Goal: Task Accomplishment & Management: Use online tool/utility

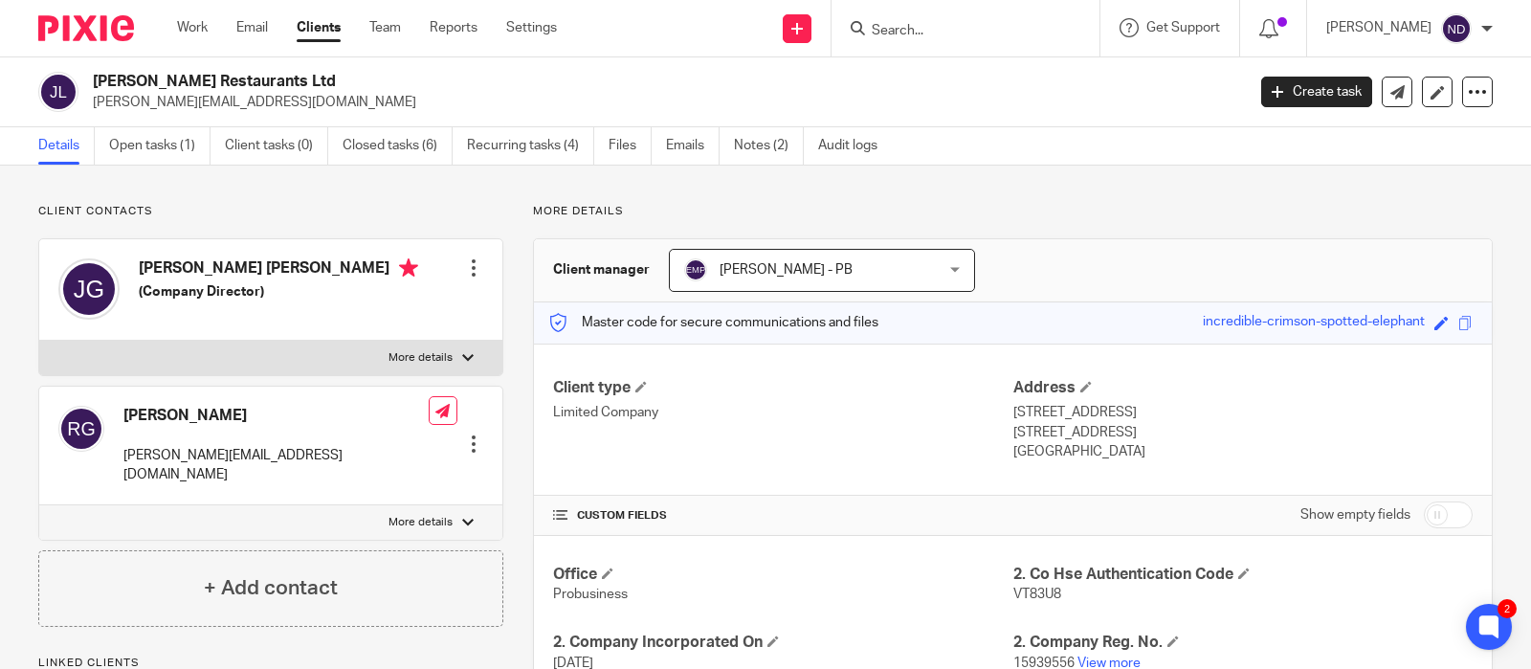
scroll to position [688, 0]
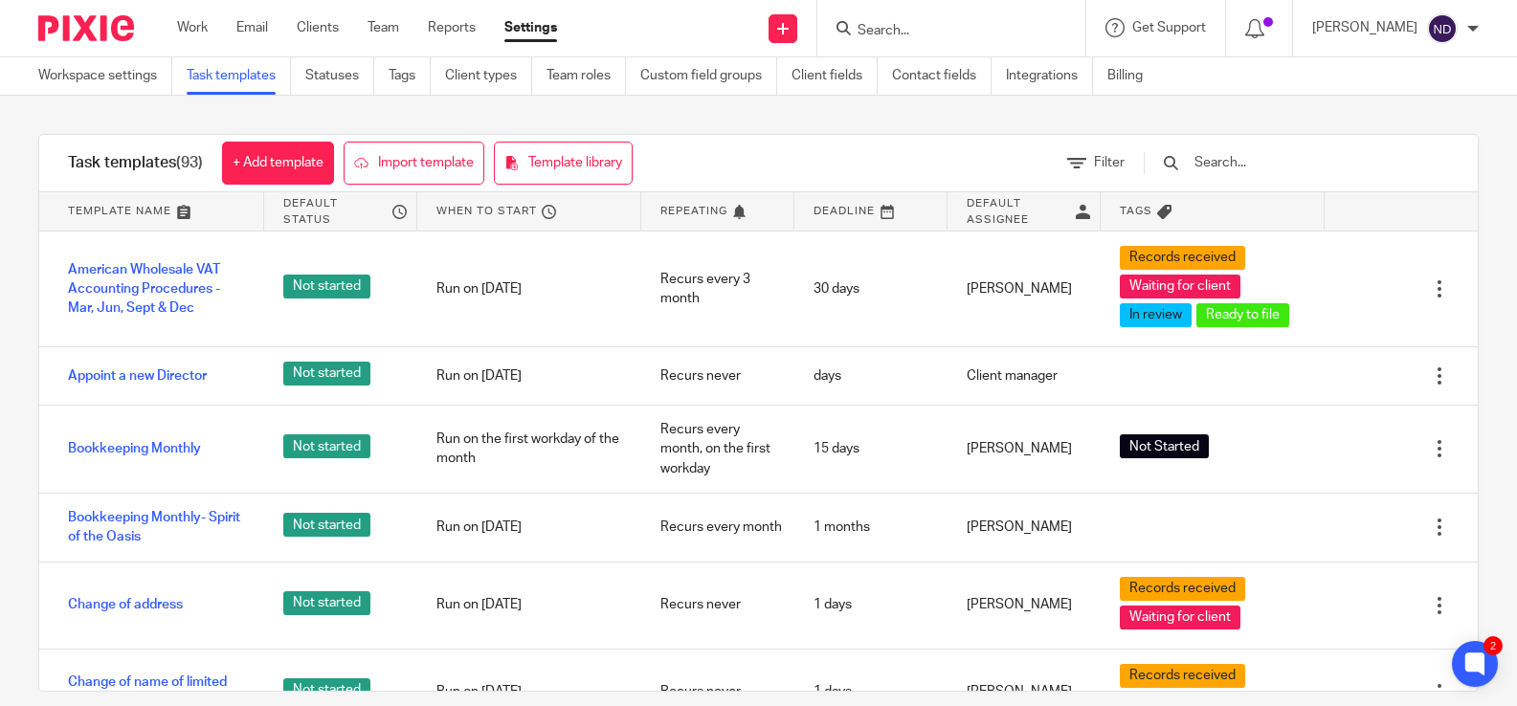
scroll to position [3667, 0]
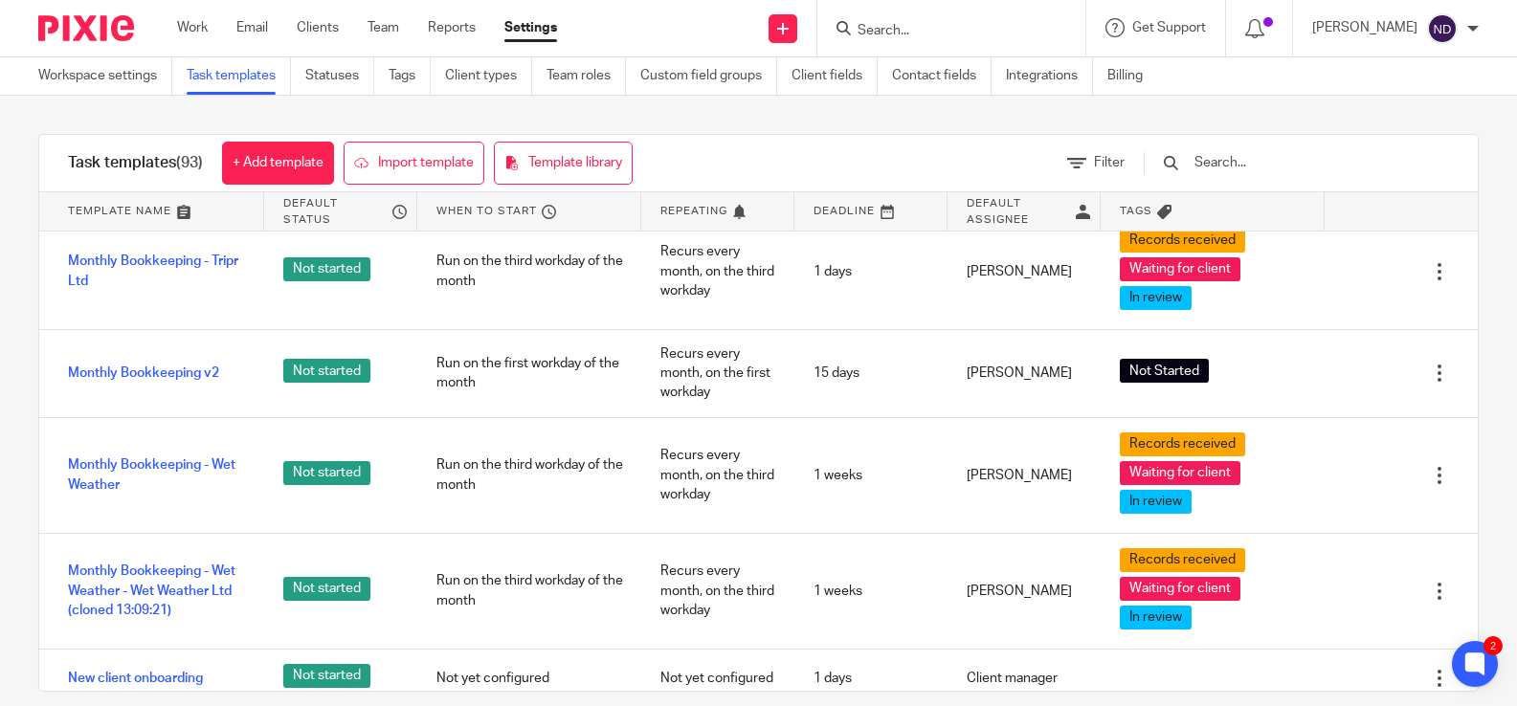
click at [899, 34] on input "Search" at bounding box center [941, 31] width 172 height 17
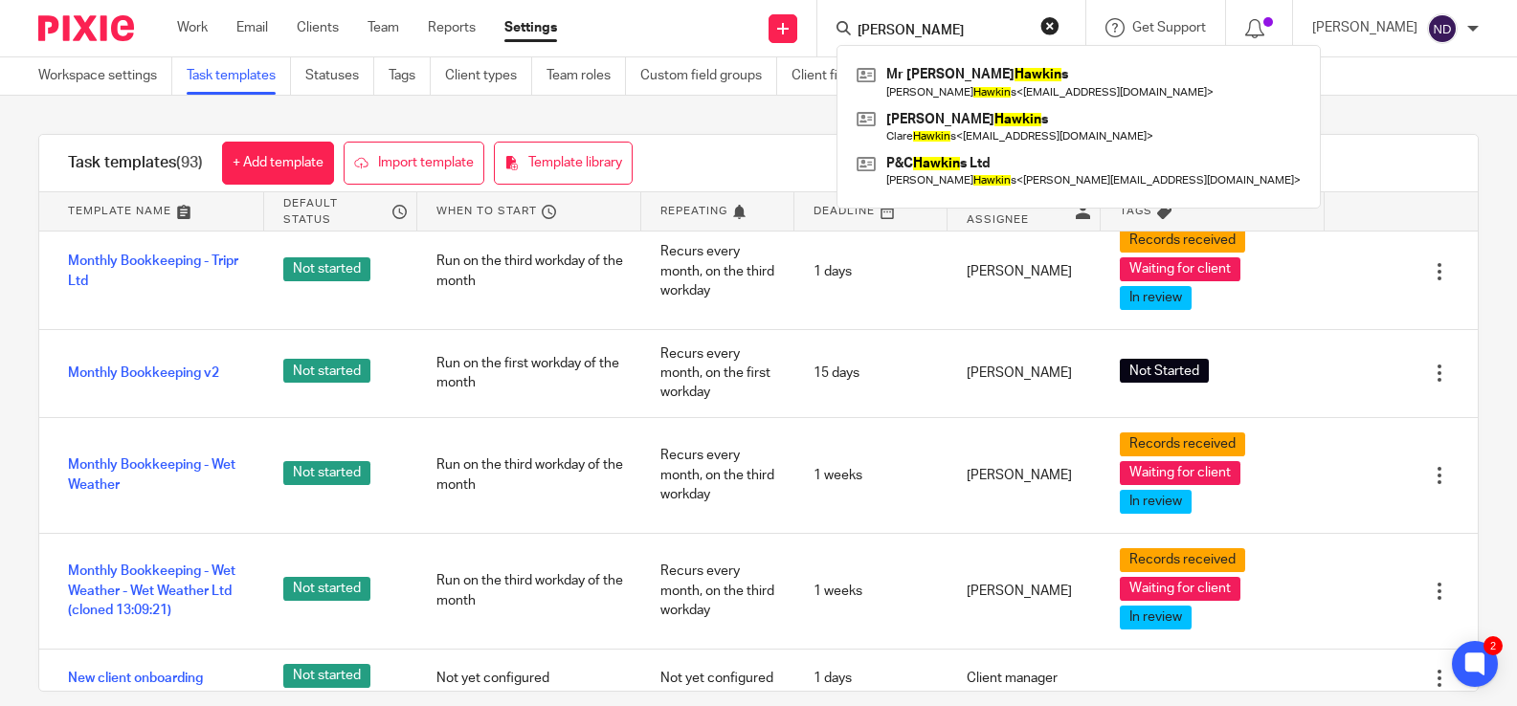
type input "hawkins"
click button "submit" at bounding box center [0, 0] width 0 height 0
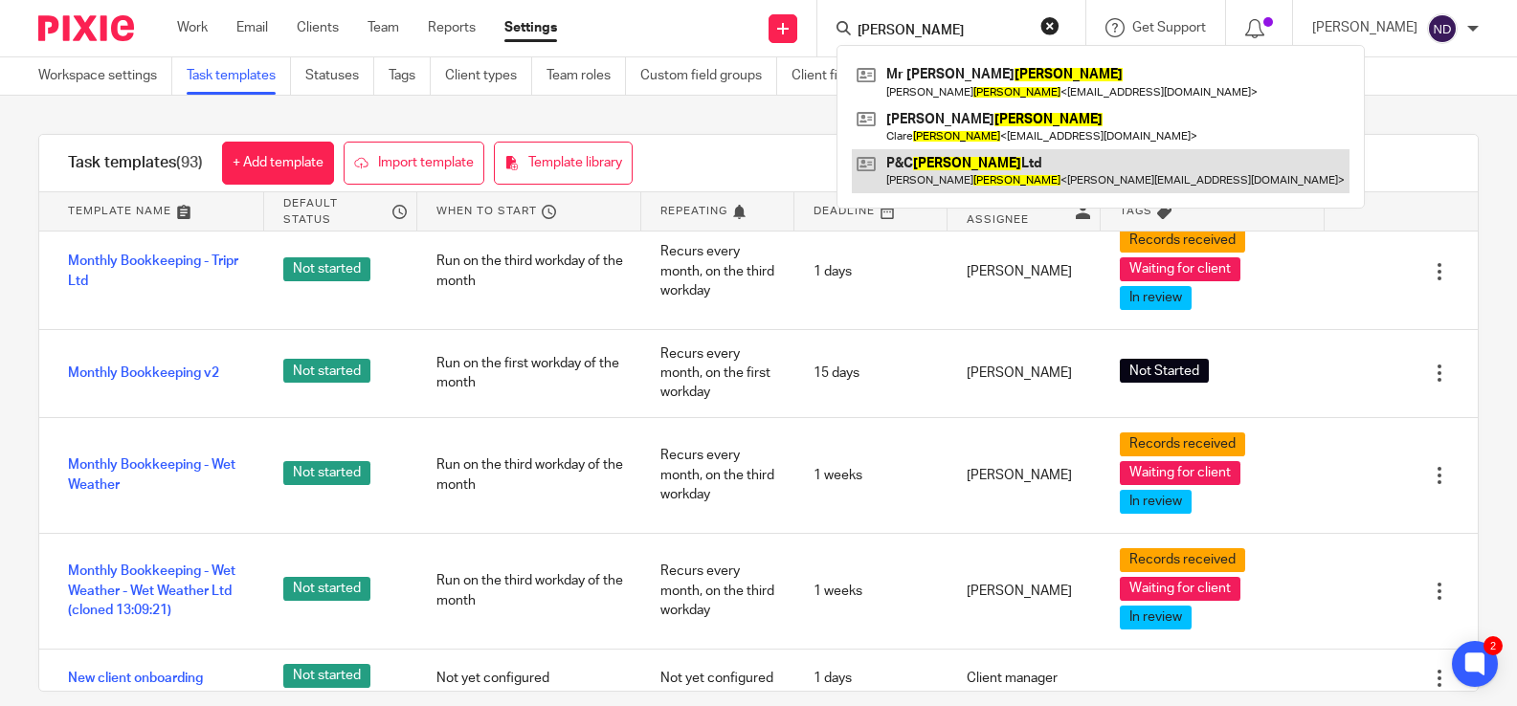
click at [953, 172] on link at bounding box center [1101, 171] width 498 height 44
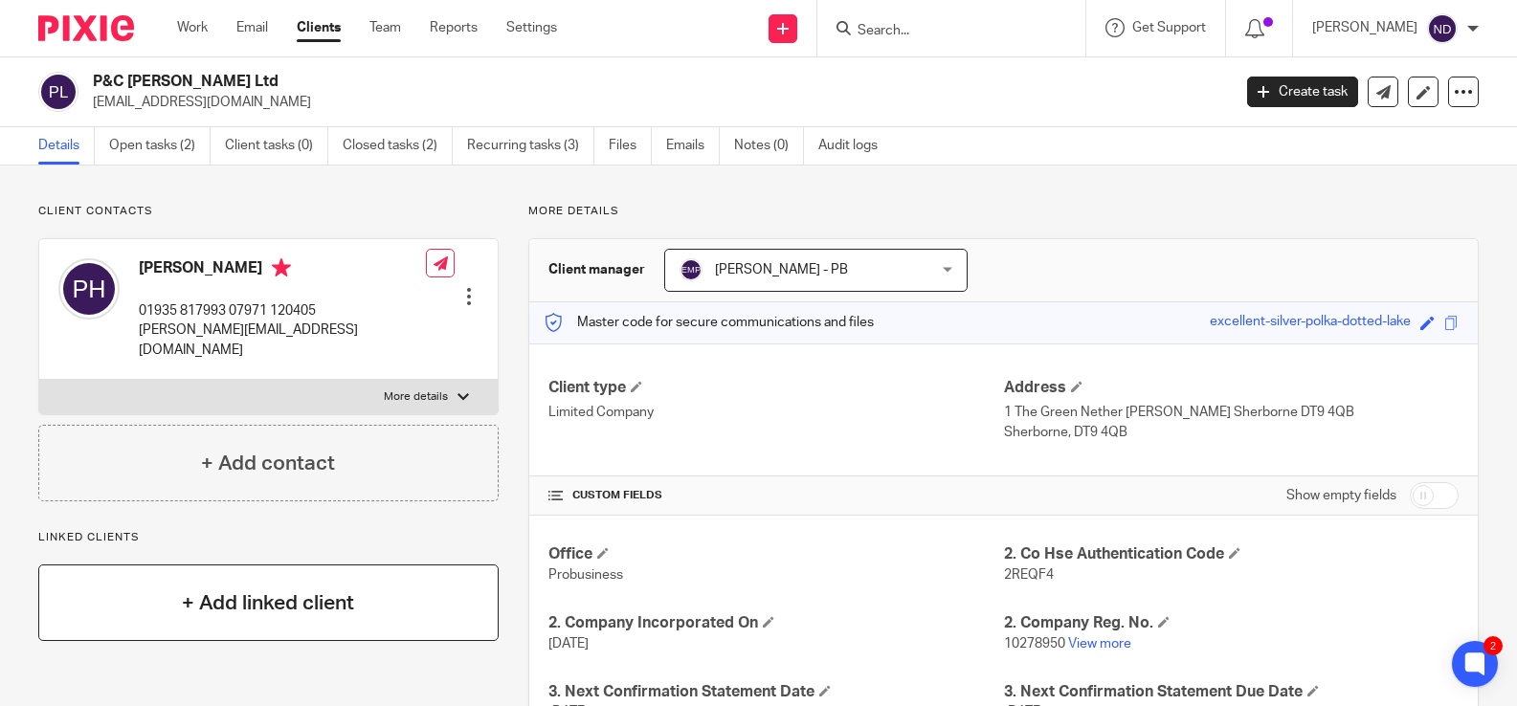
click at [240, 590] on h4 "+ Add linked client" at bounding box center [268, 604] width 172 height 30
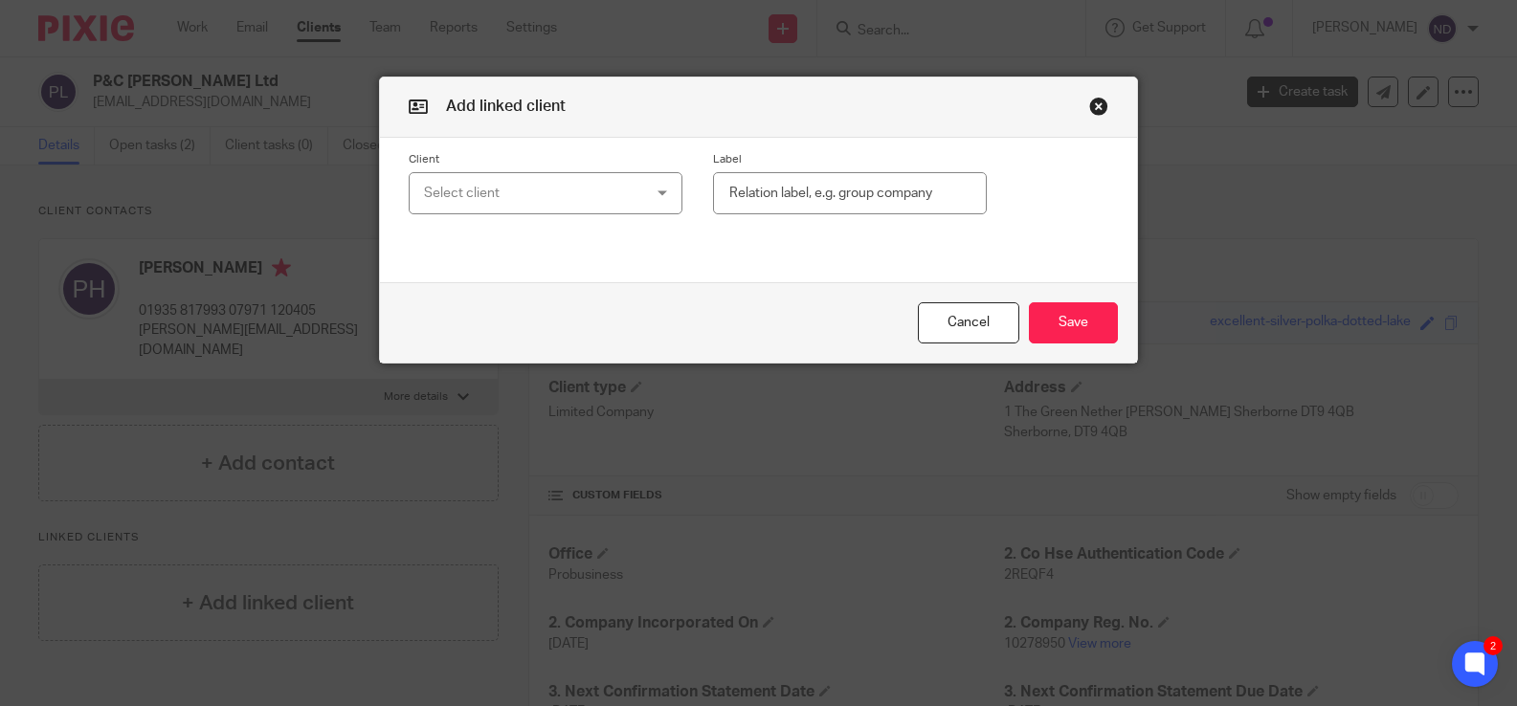
click at [524, 210] on div "Select client" at bounding box center [527, 193] width 206 height 40
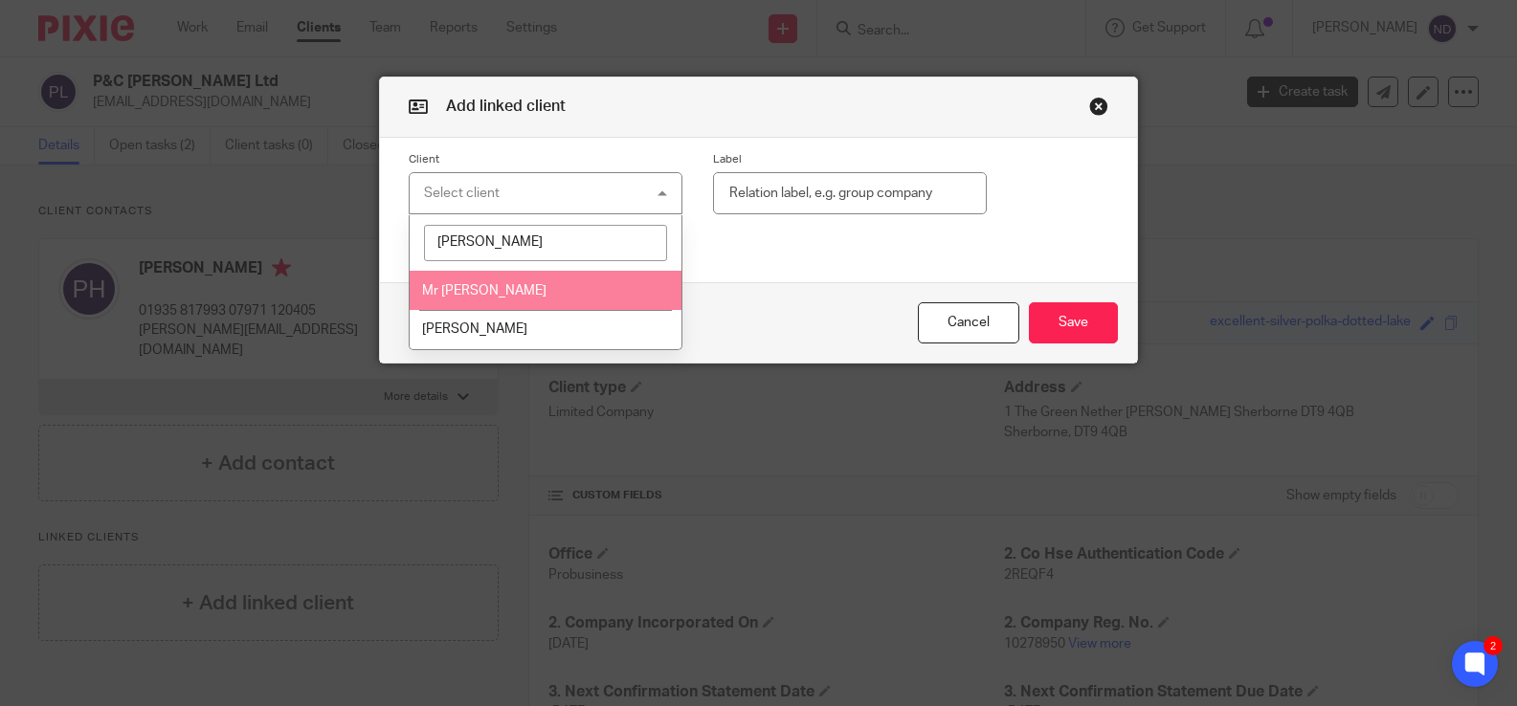
type input "hawkins"
click at [474, 290] on span "Mr Peter Hawkins" at bounding box center [484, 290] width 124 height 13
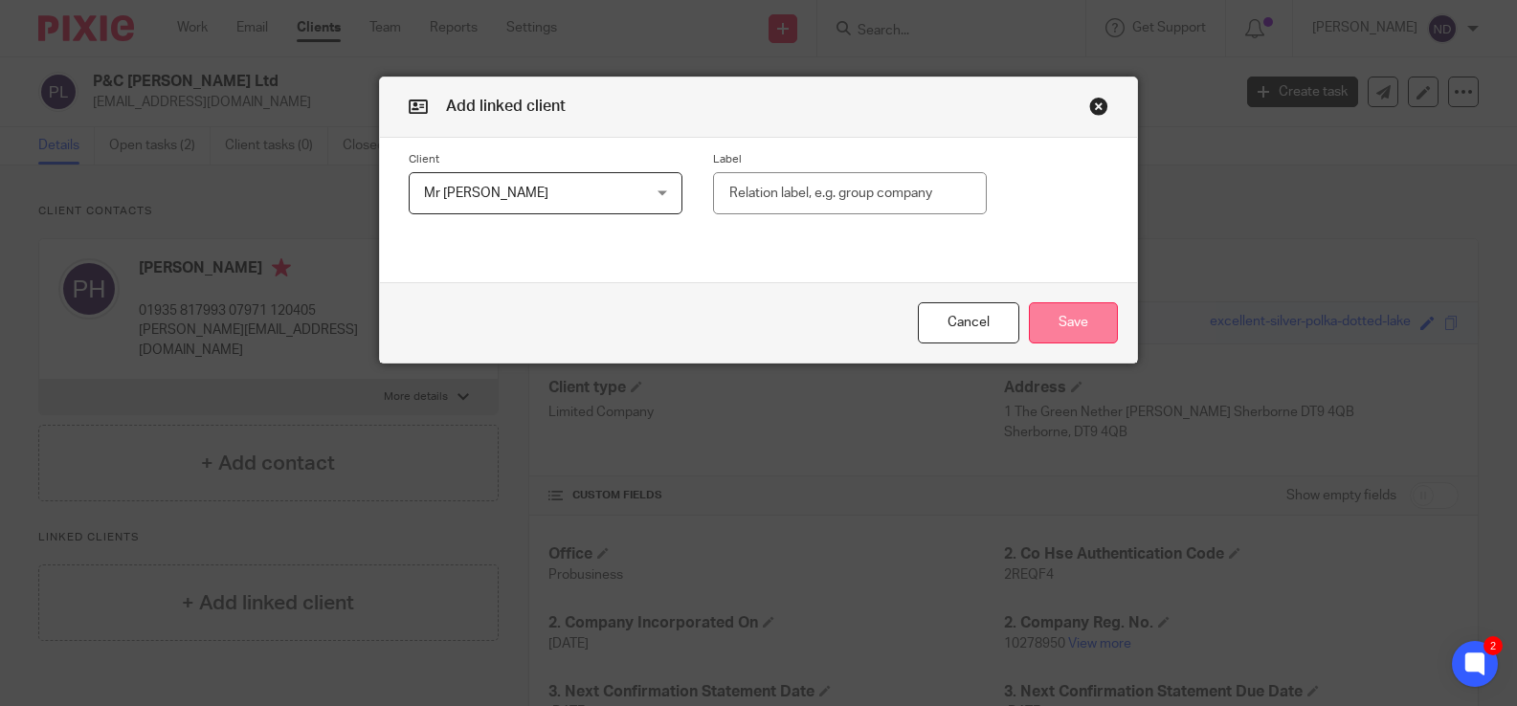
click at [1072, 326] on button "Save" at bounding box center [1073, 322] width 89 height 41
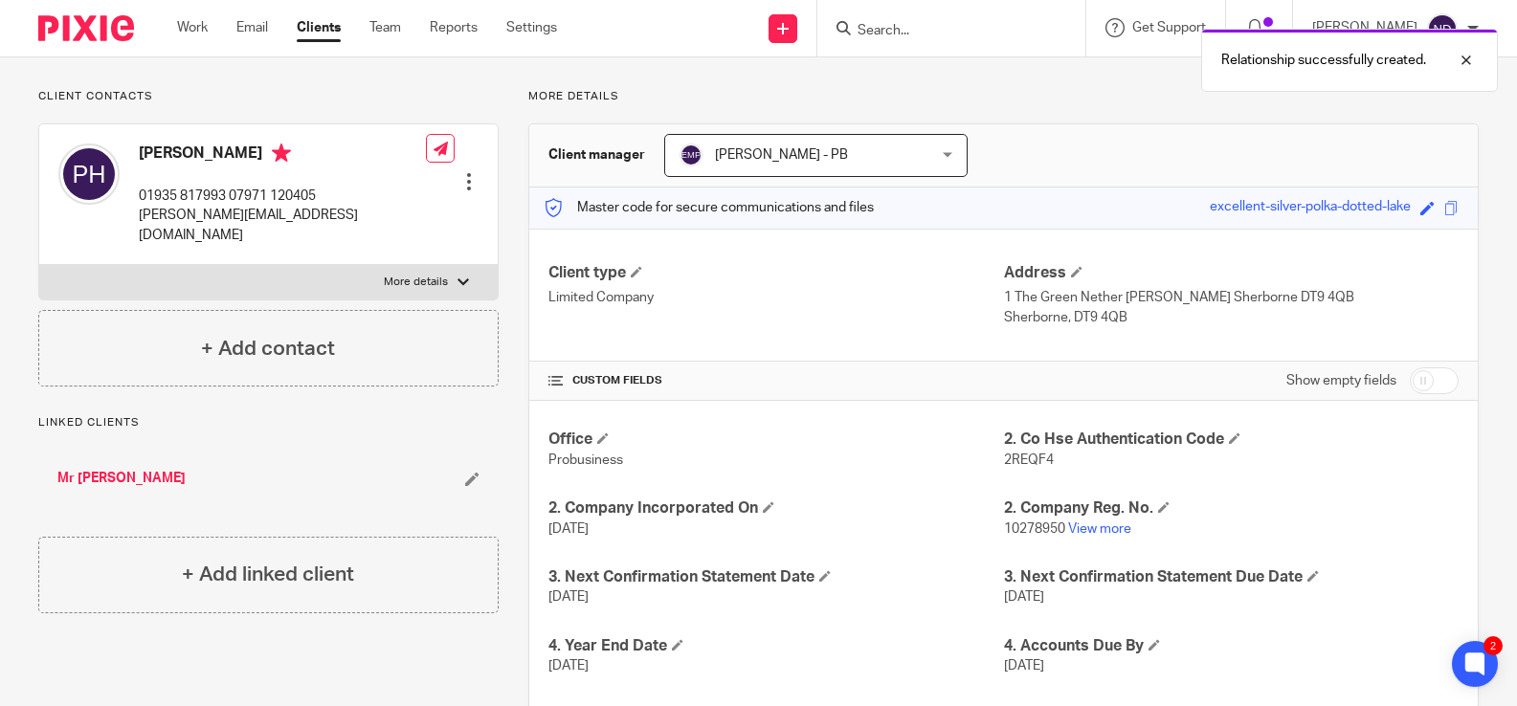
scroll to position [119, 0]
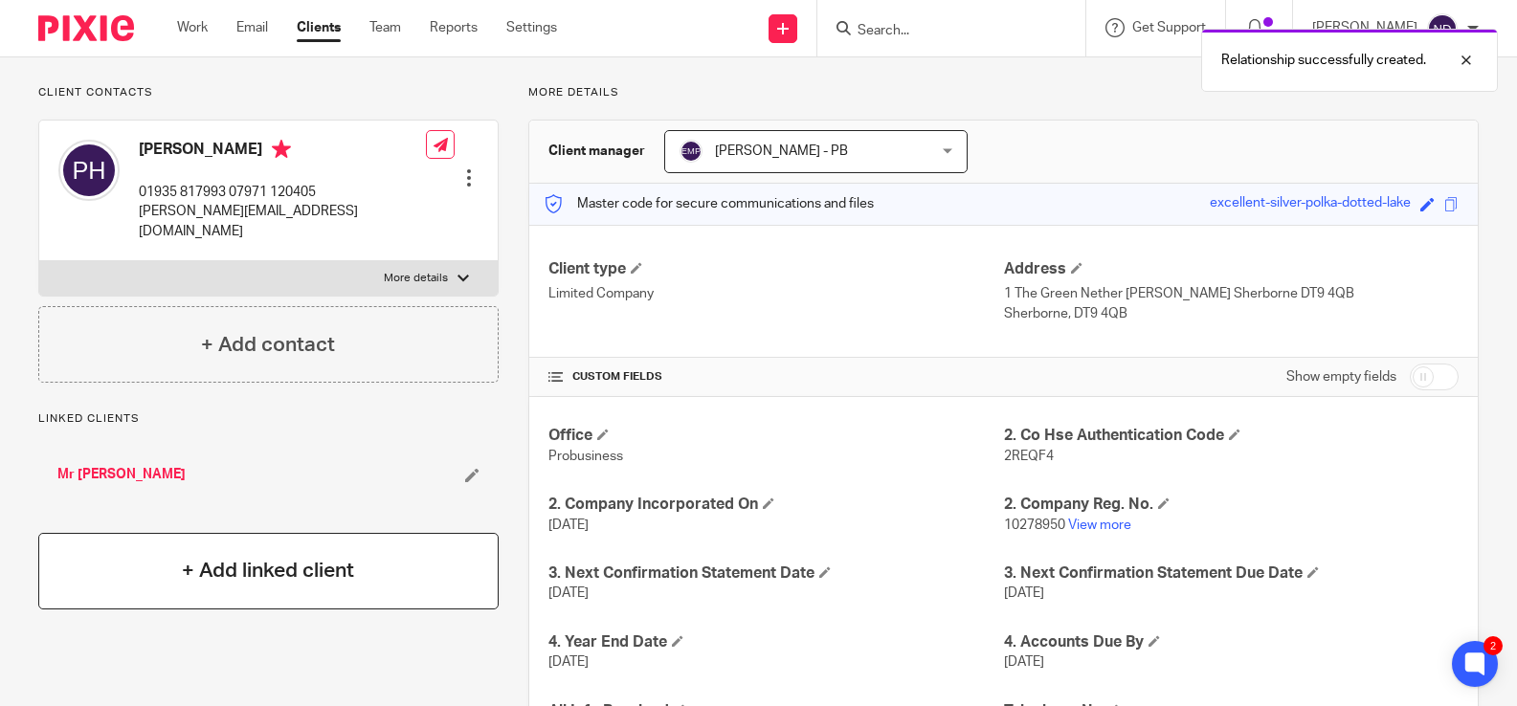
click at [254, 556] on h4 "+ Add linked client" at bounding box center [268, 571] width 172 height 30
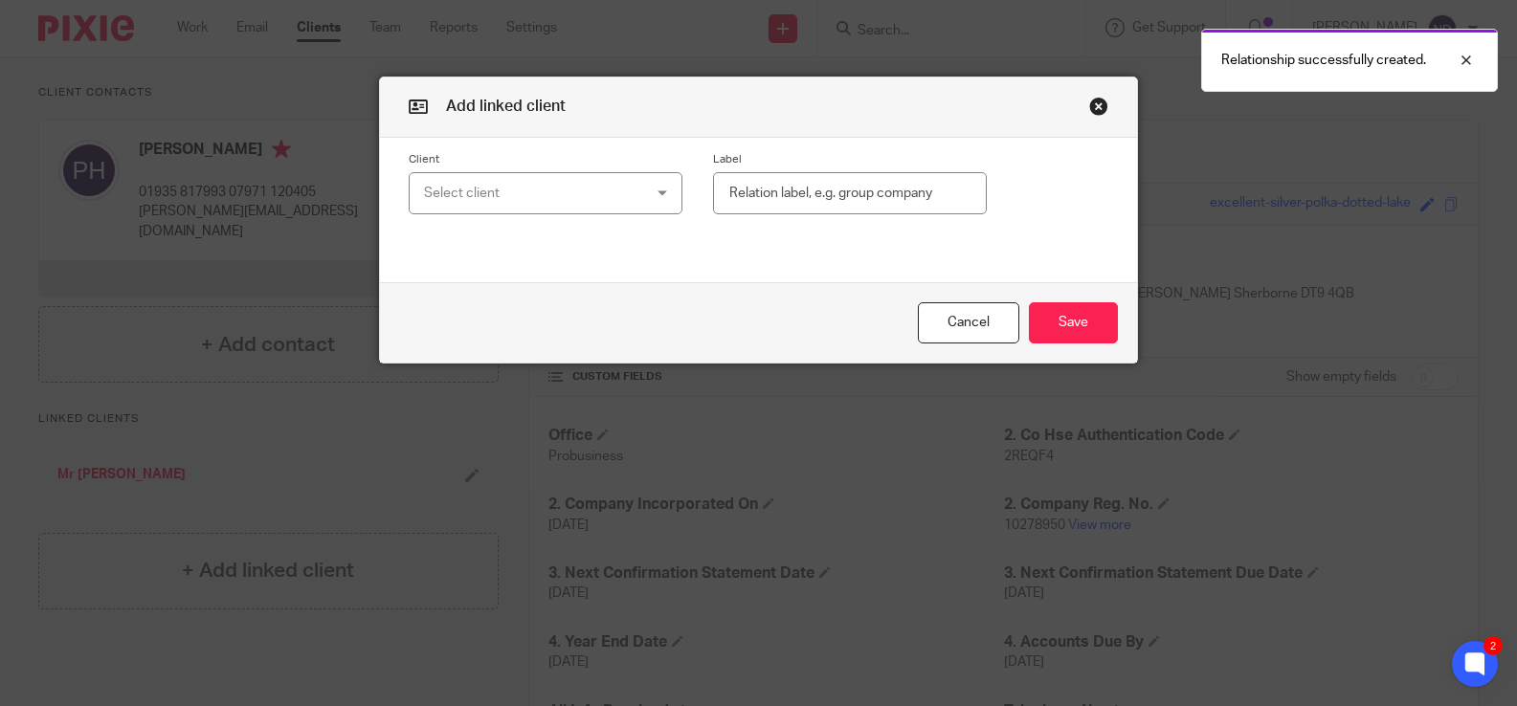
click at [478, 193] on div "Select client" at bounding box center [527, 193] width 206 height 40
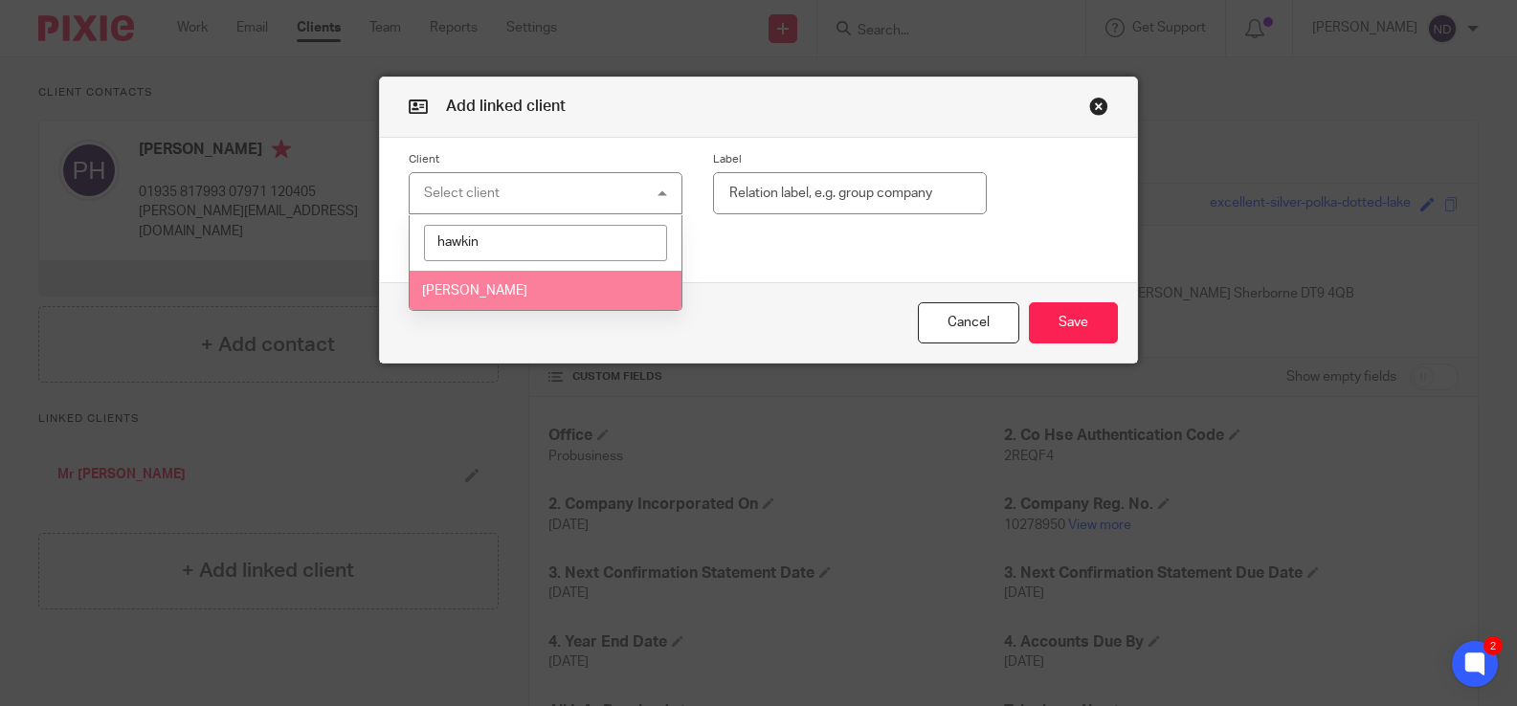
type input "hawkin"
click at [457, 289] on span "Mrs Clare Hawkins" at bounding box center [474, 290] width 105 height 13
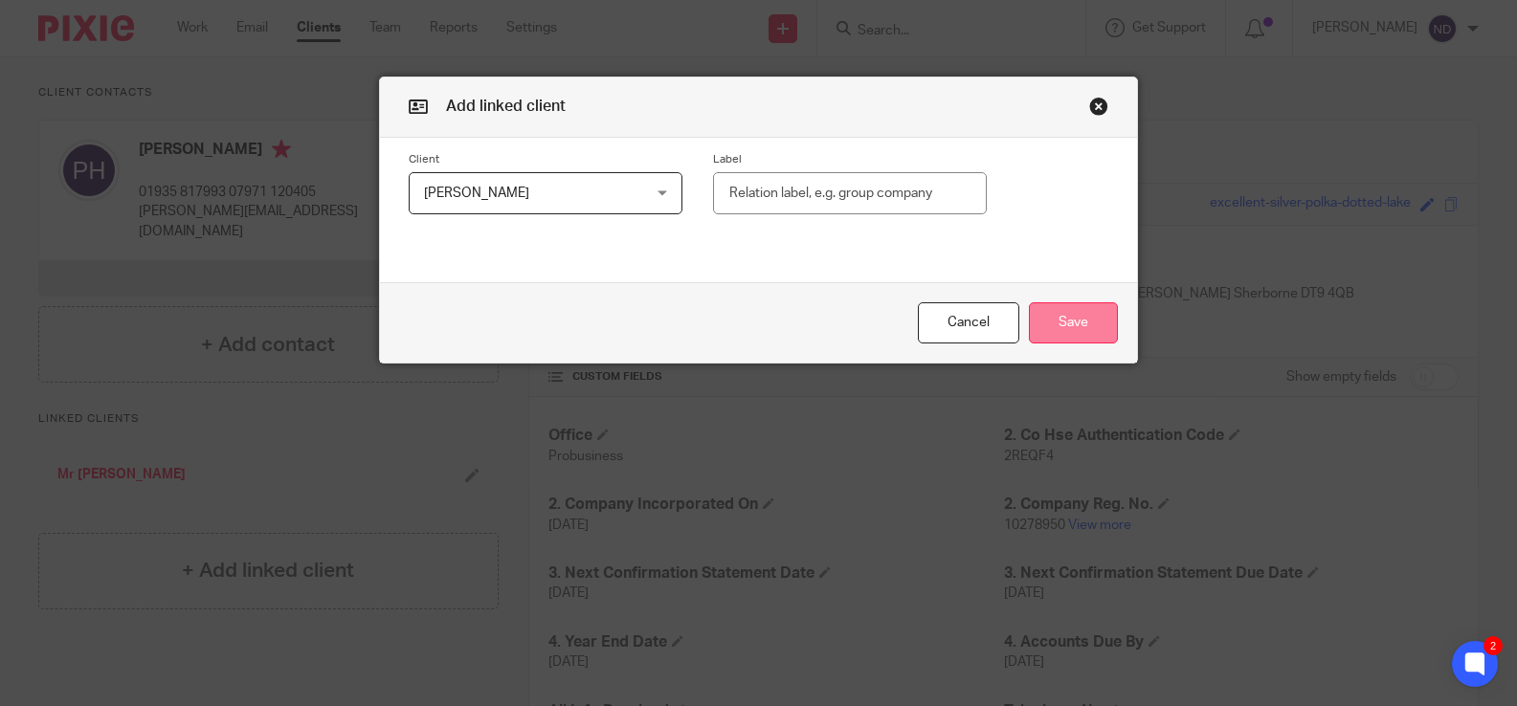
click at [1070, 320] on button "Save" at bounding box center [1073, 322] width 89 height 41
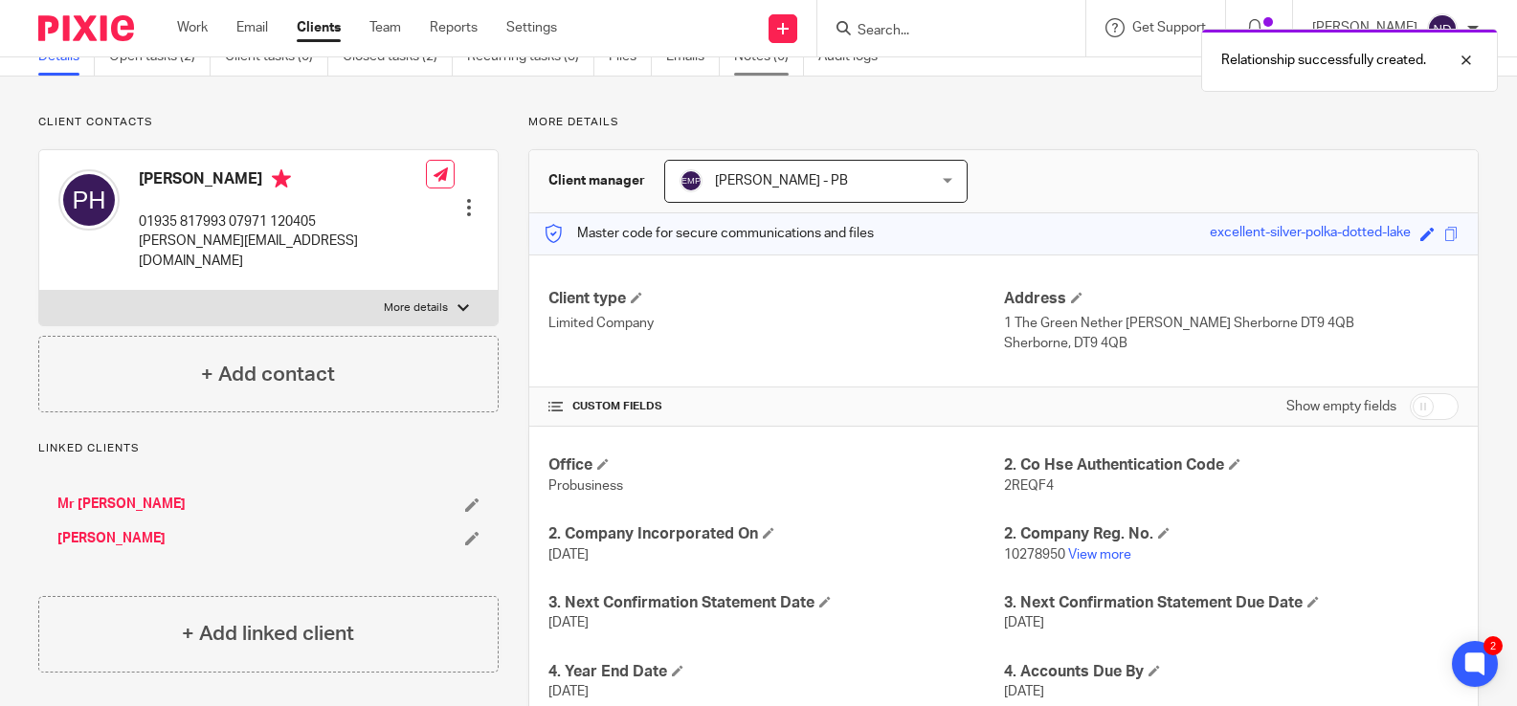
scroll to position [0, 0]
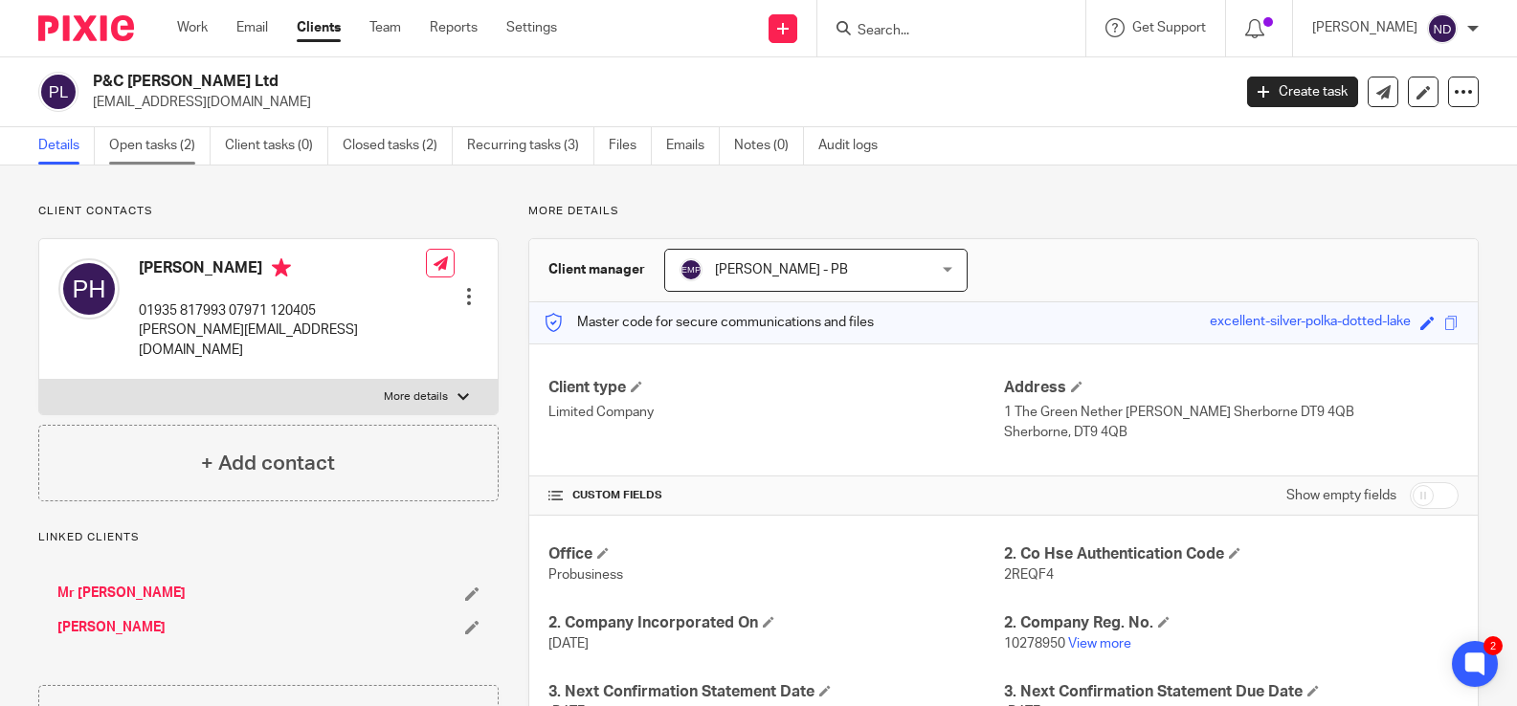
click at [131, 148] on link "Open tasks (2)" at bounding box center [159, 145] width 101 height 37
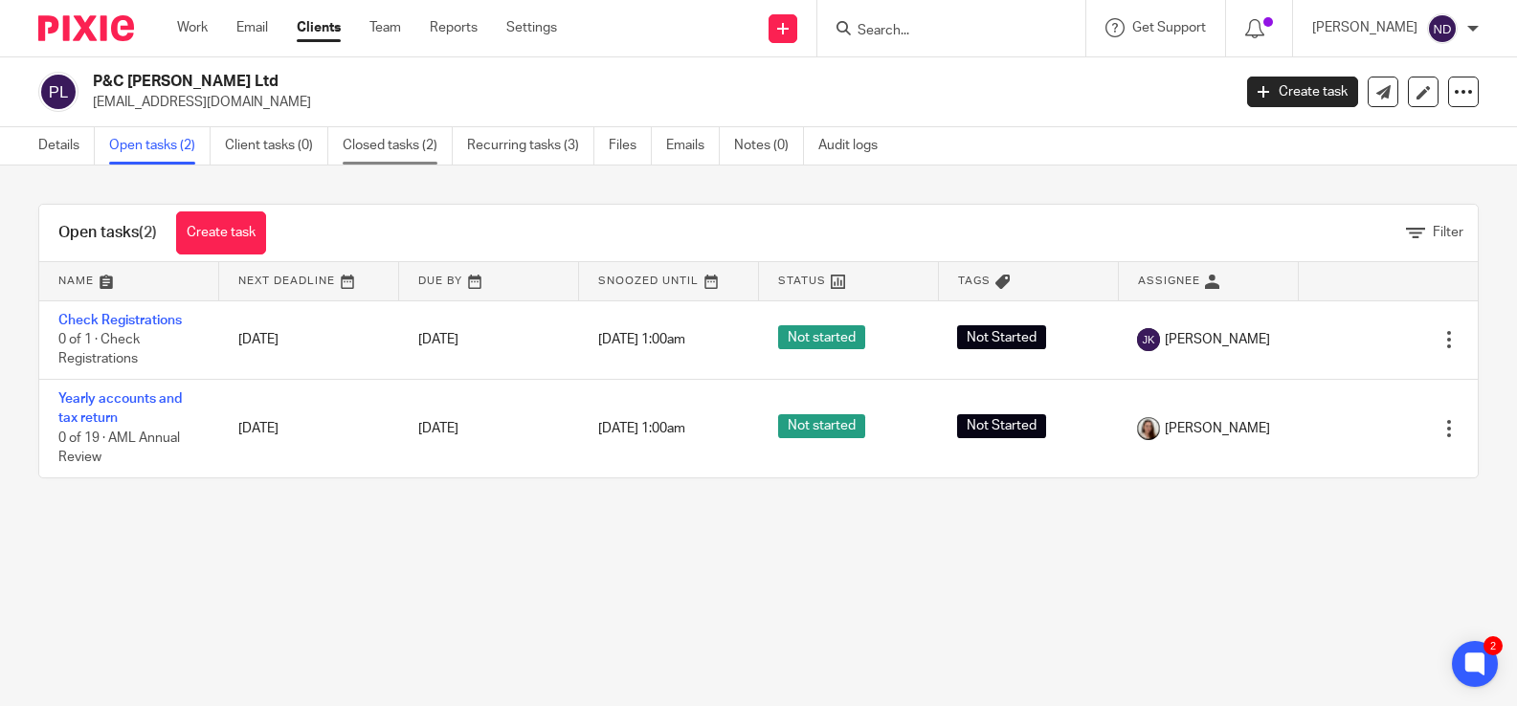
click at [389, 148] on link "Closed tasks (2)" at bounding box center [398, 145] width 110 height 37
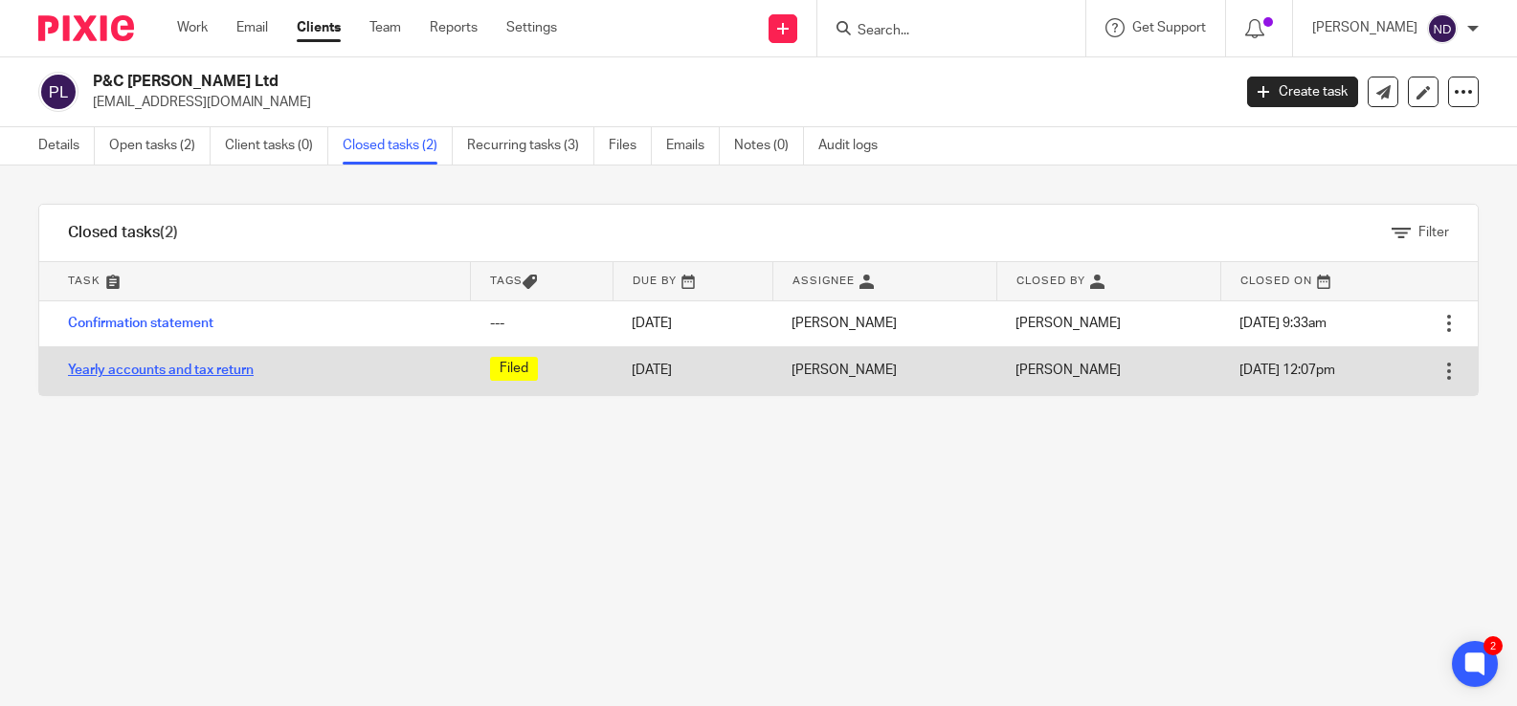
click at [133, 368] on link "Yearly accounts and tax return" at bounding box center [161, 370] width 186 height 13
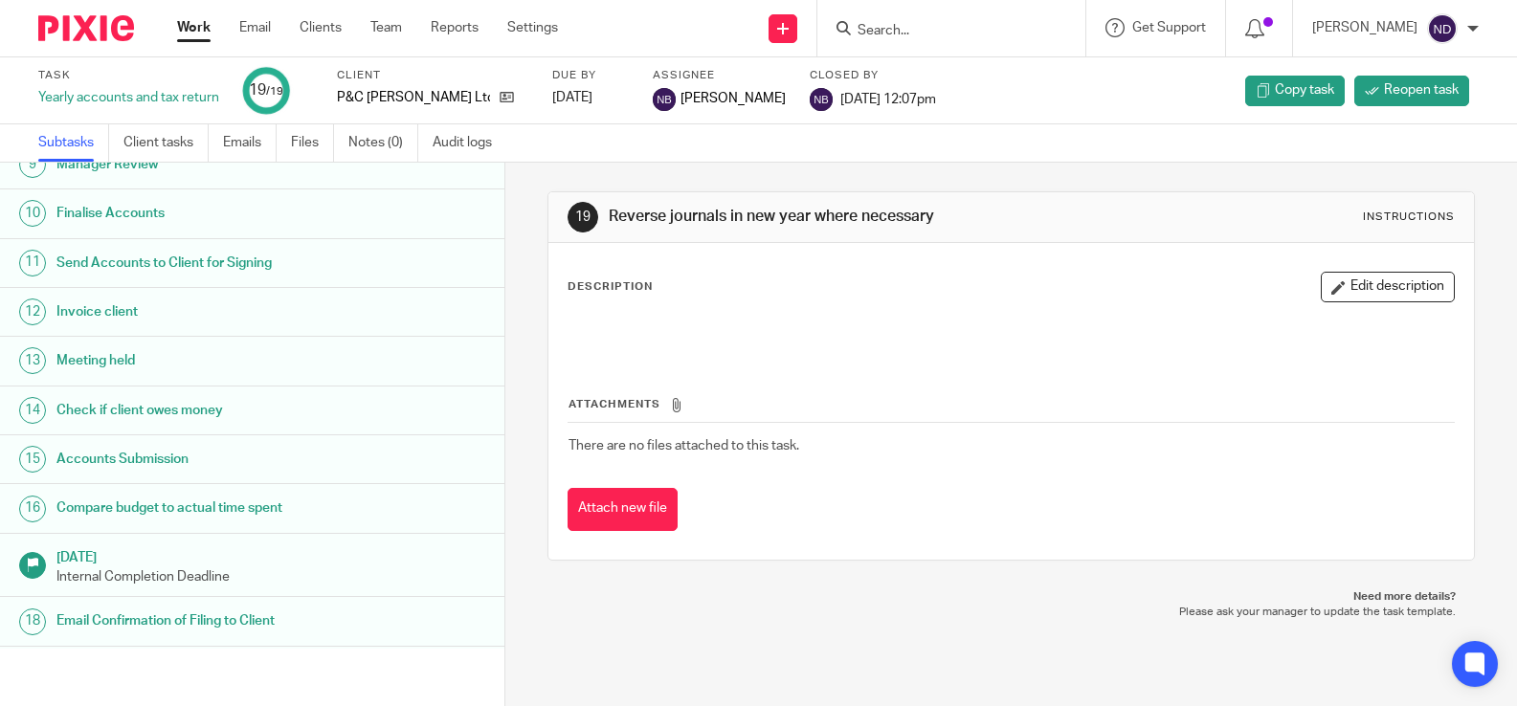
scroll to position [462, 0]
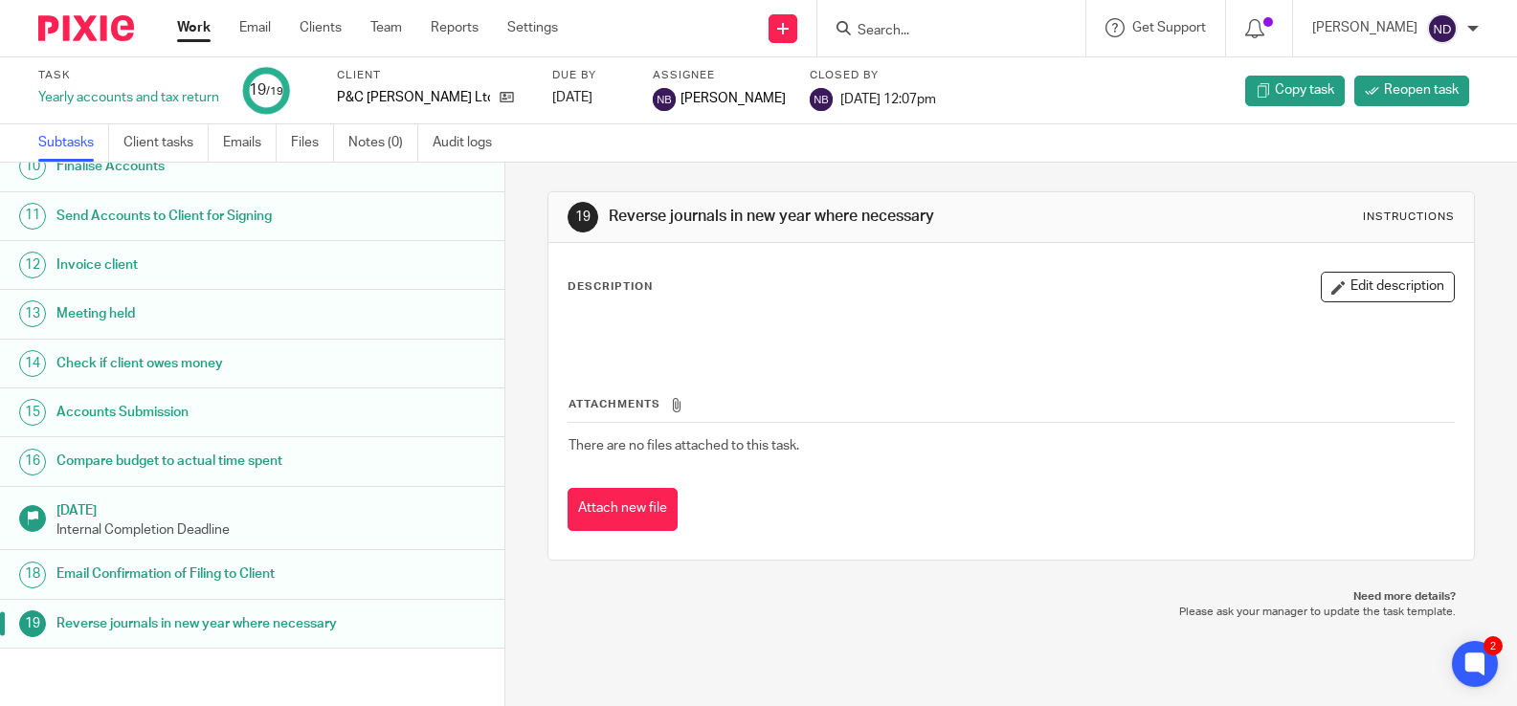
click at [131, 460] on h1 "Compare budget to actual time spent" at bounding box center [199, 461] width 286 height 29
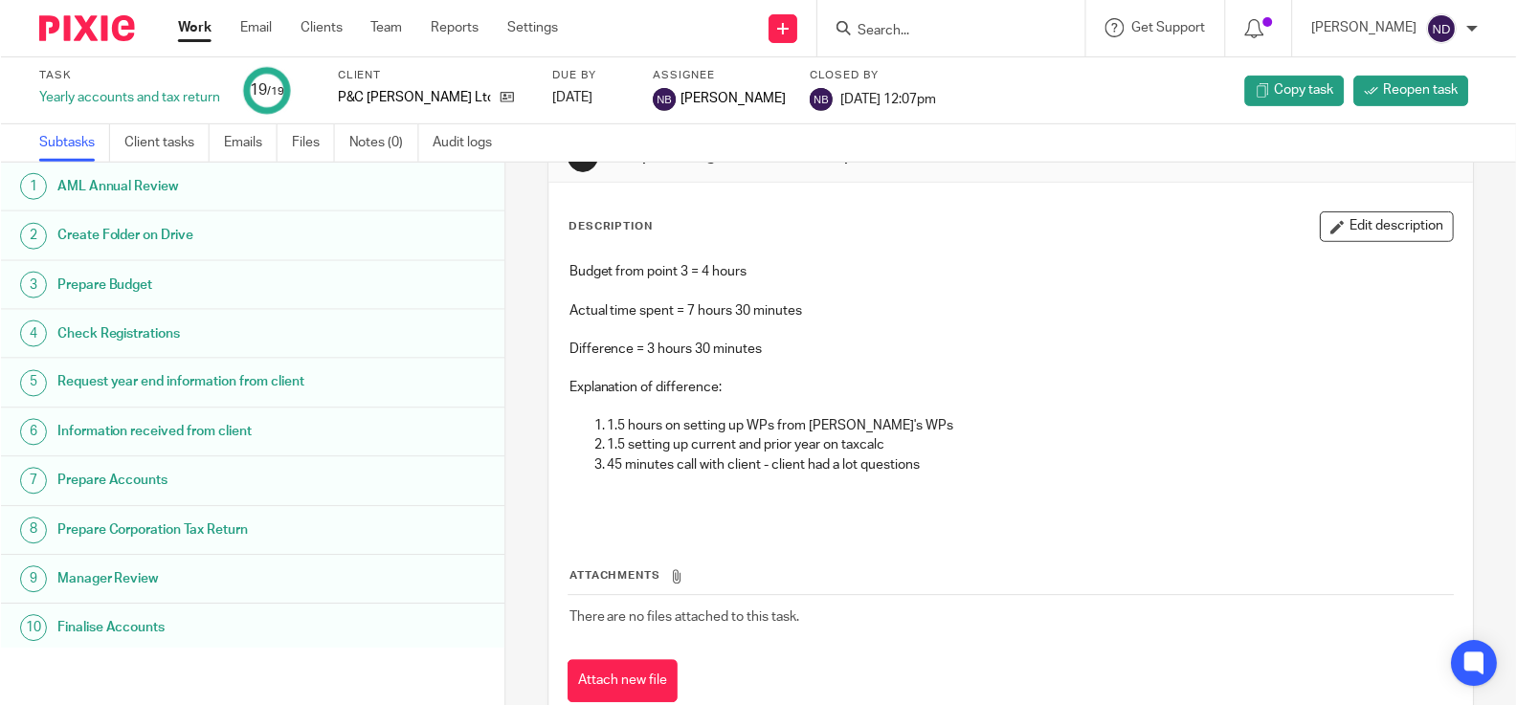
scroll to position [66, 0]
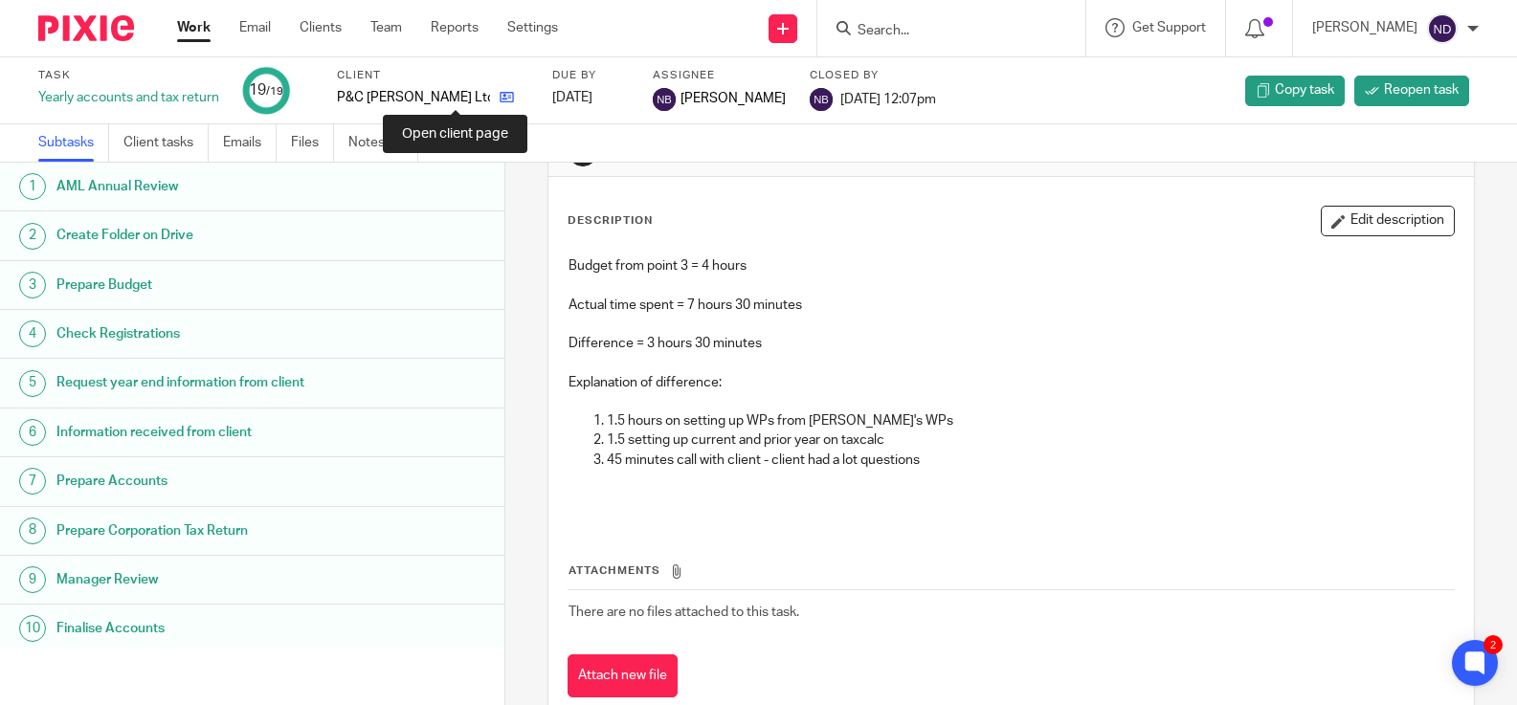
click at [500, 99] on icon at bounding box center [507, 97] width 14 height 14
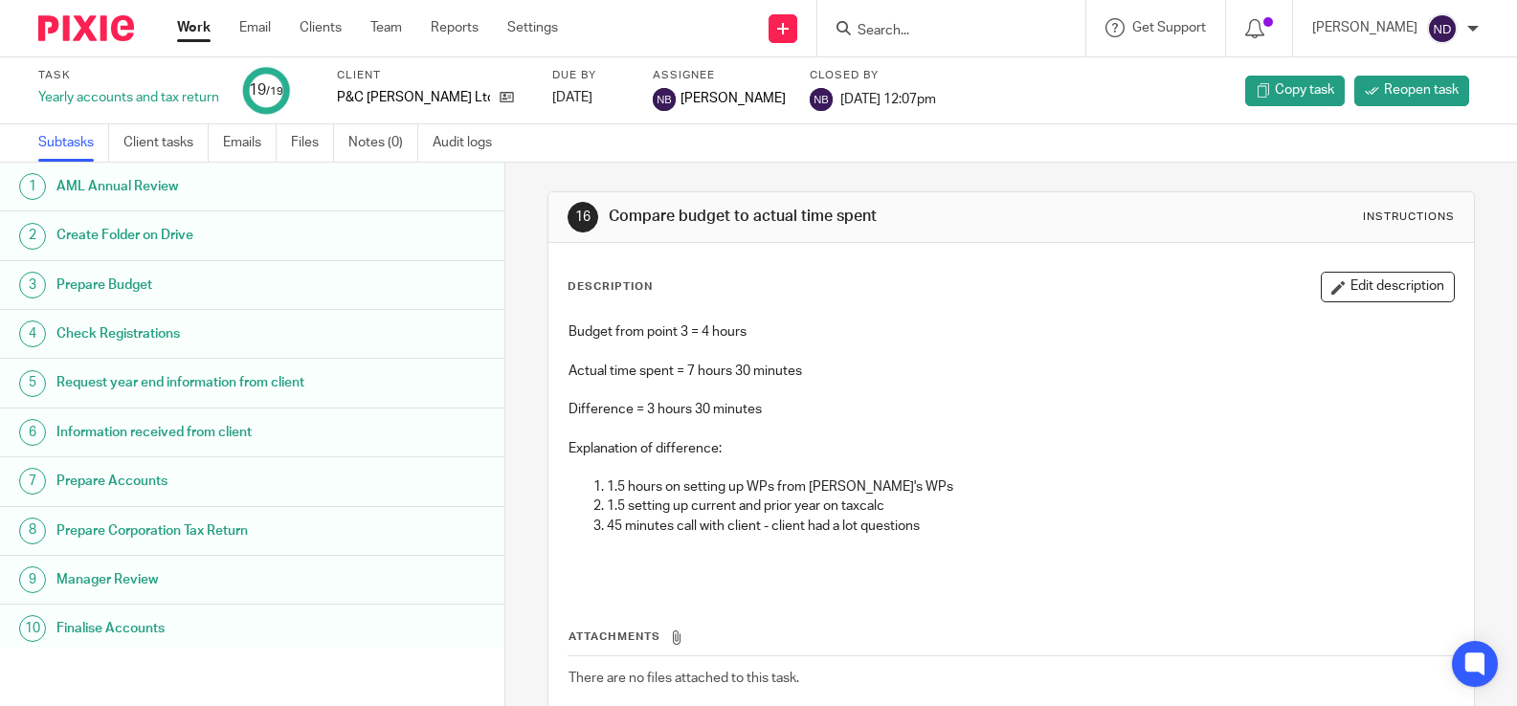
click at [900, 31] on input "Search" at bounding box center [941, 31] width 172 height 17
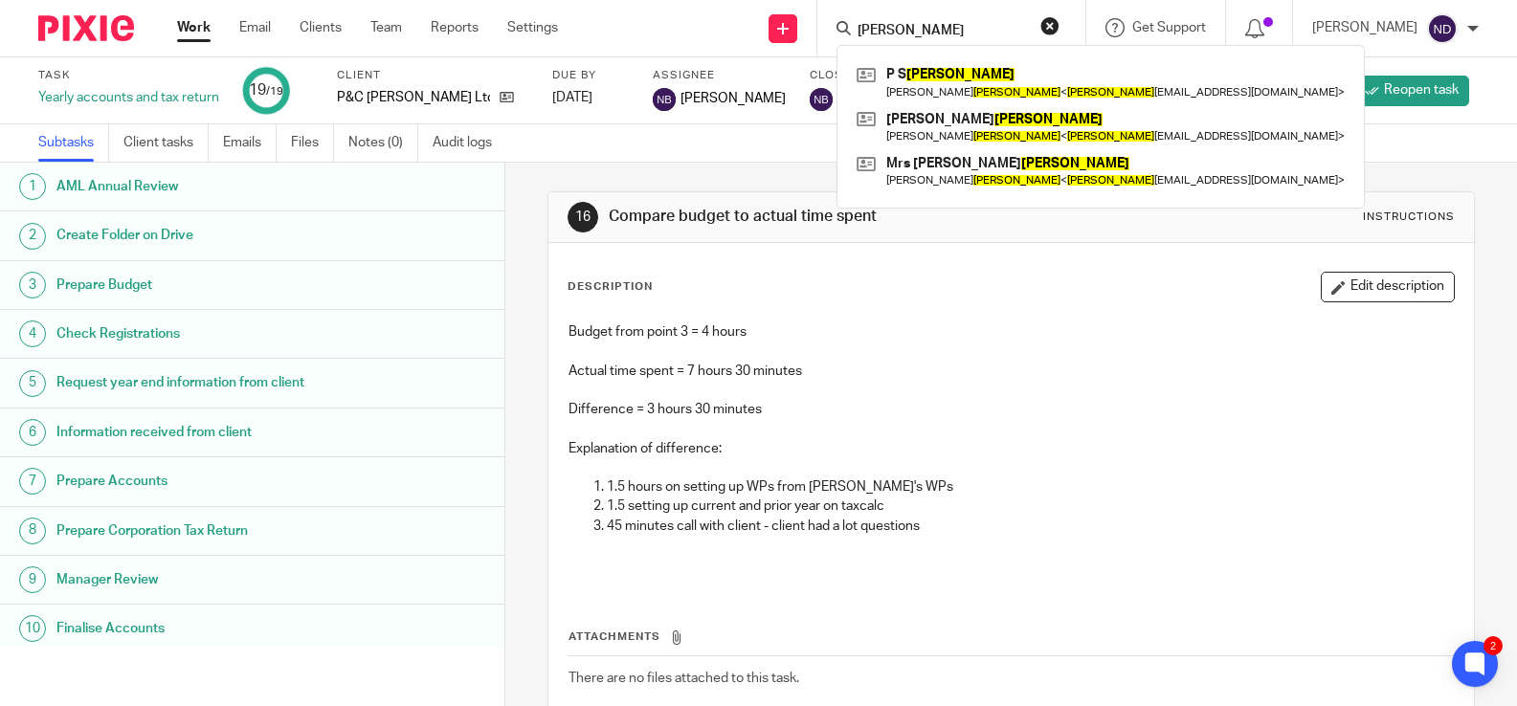
type input "[PERSON_NAME]"
click button "submit" at bounding box center [0, 0] width 0 height 0
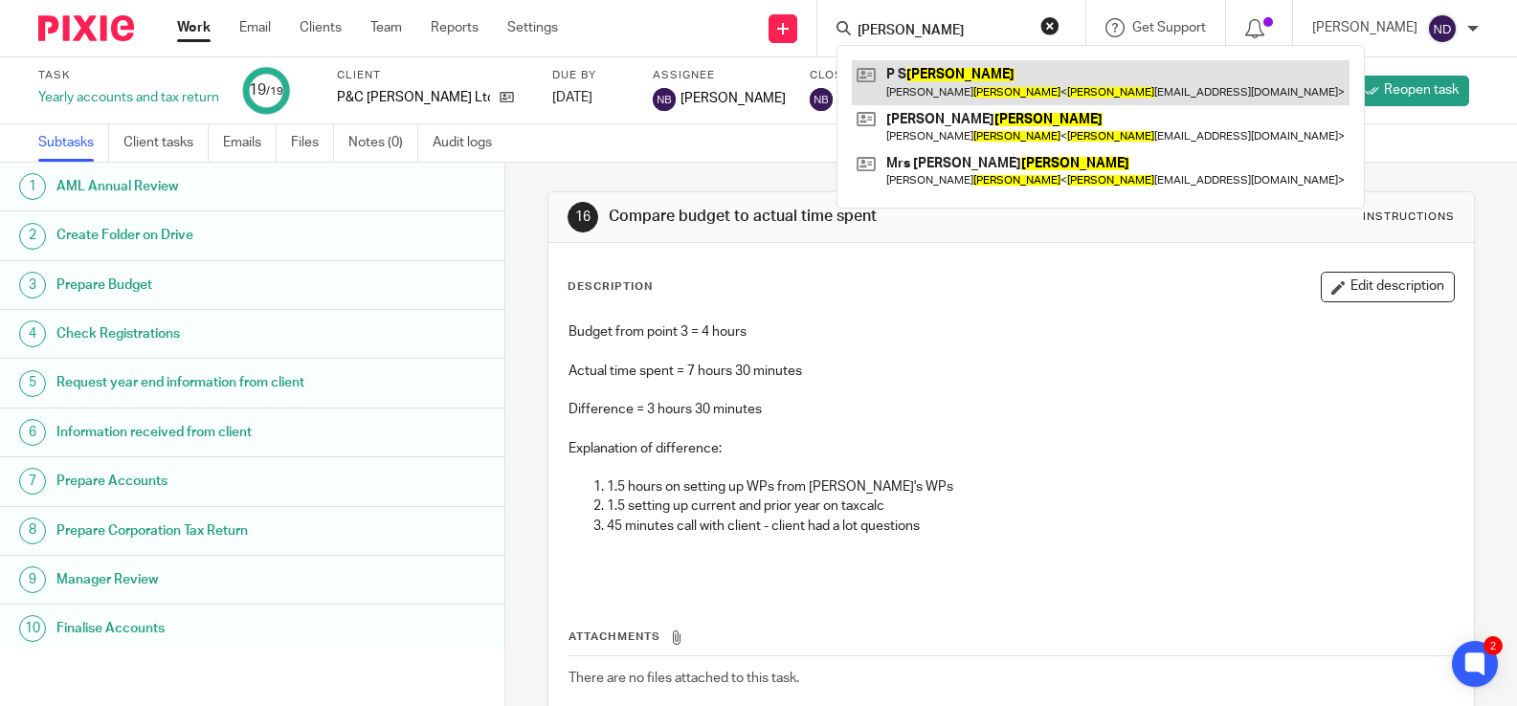
click at [953, 81] on link at bounding box center [1101, 82] width 498 height 44
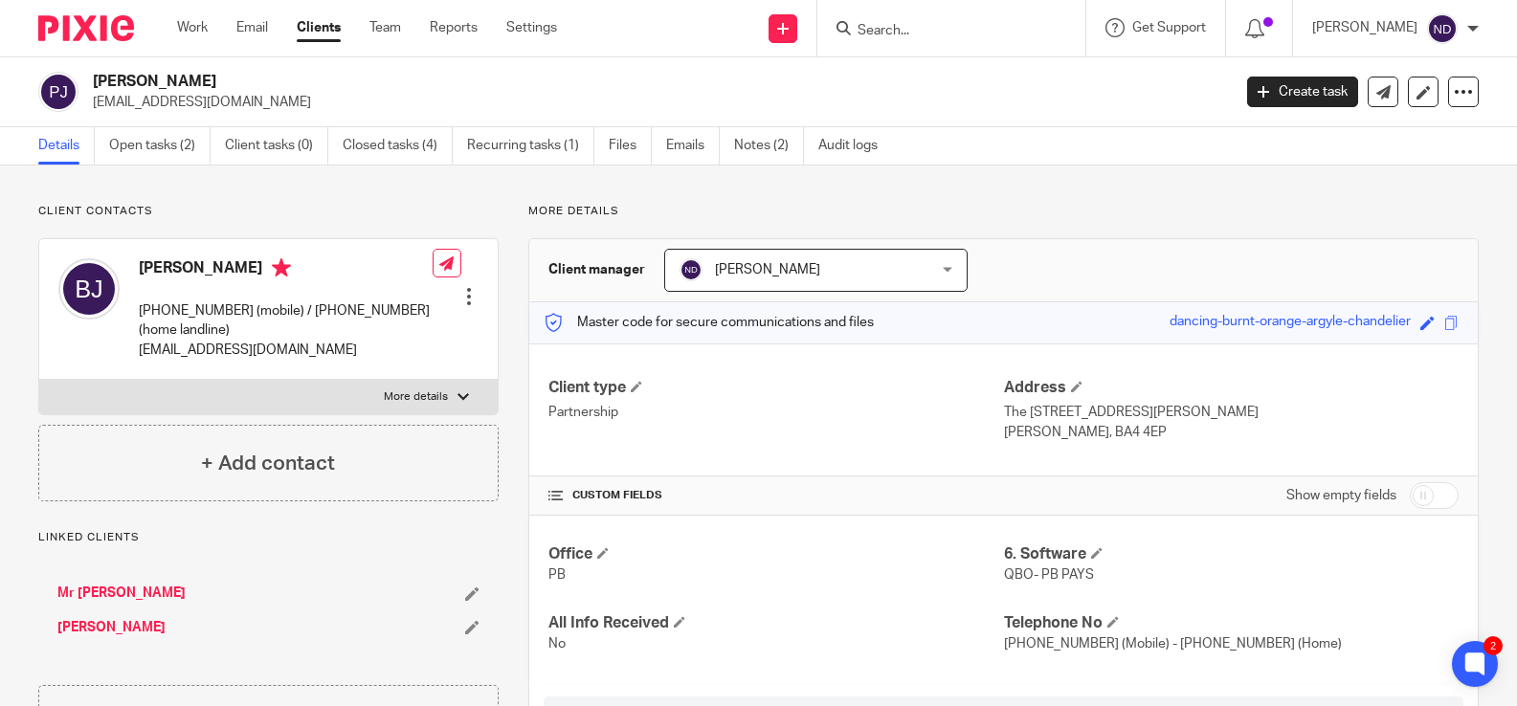
click at [111, 630] on link "[PERSON_NAME]" at bounding box center [111, 627] width 108 height 19
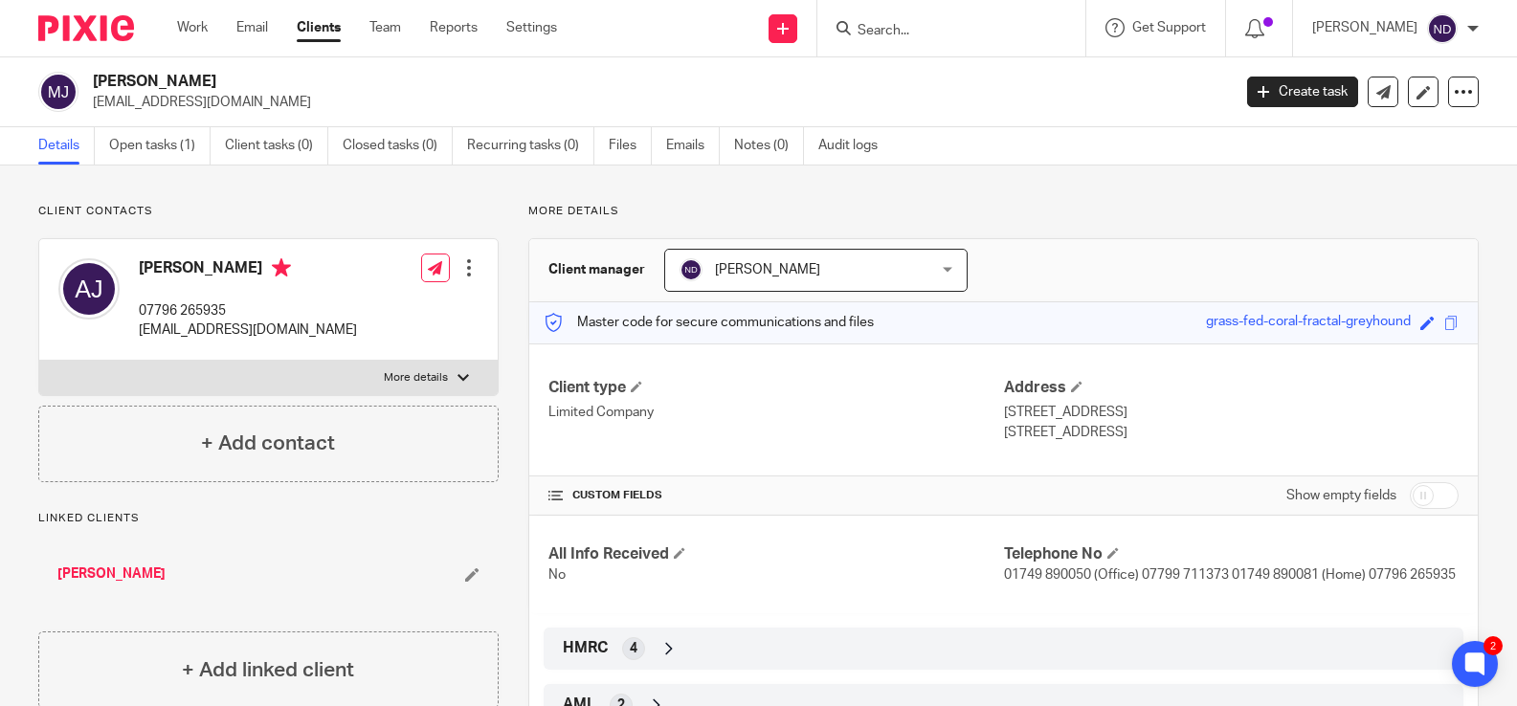
click at [982, 155] on div "Details Open tasks (1) Client tasks (0) Closed tasks (0) Recurring tasks (0) Fi…" at bounding box center [758, 146] width 1517 height 38
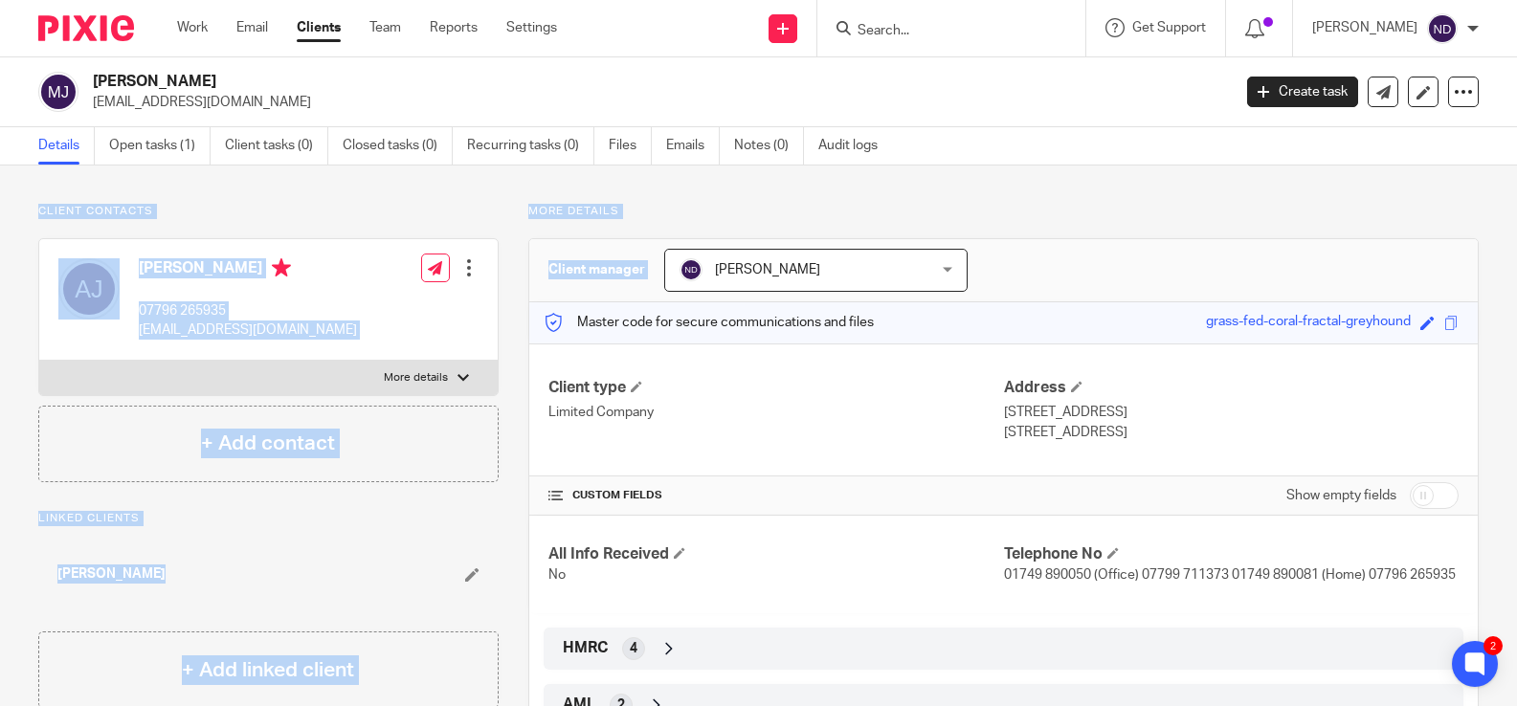
drag, startPoint x: 982, startPoint y: 155, endPoint x: 2102, endPoint y: 473, distance: 1164.7
click at [1516, 473] on html "Work Email Clients Team Reports Settings Work Email Clients Team Reports Settin…" at bounding box center [758, 353] width 1517 height 706
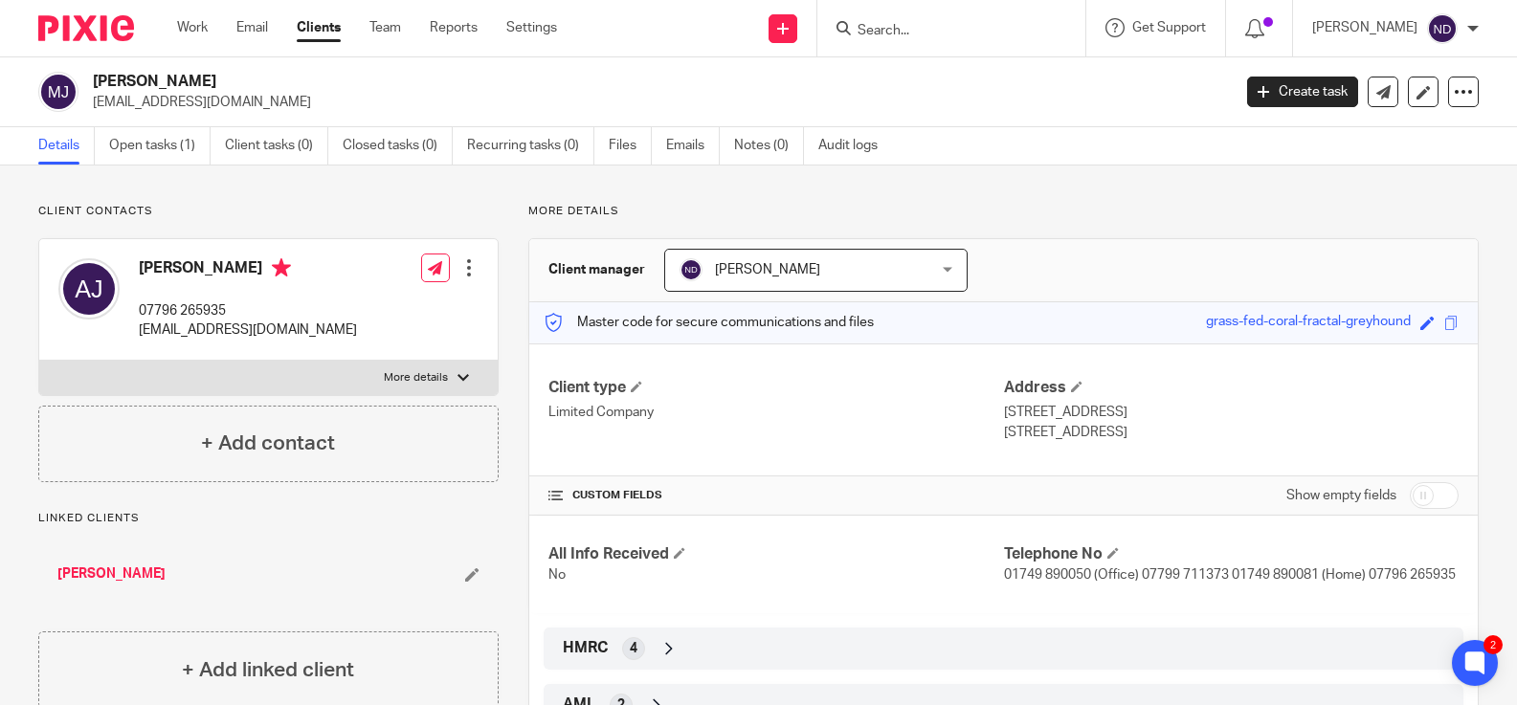
click at [83, 570] on link "[PERSON_NAME]" at bounding box center [111, 574] width 108 height 19
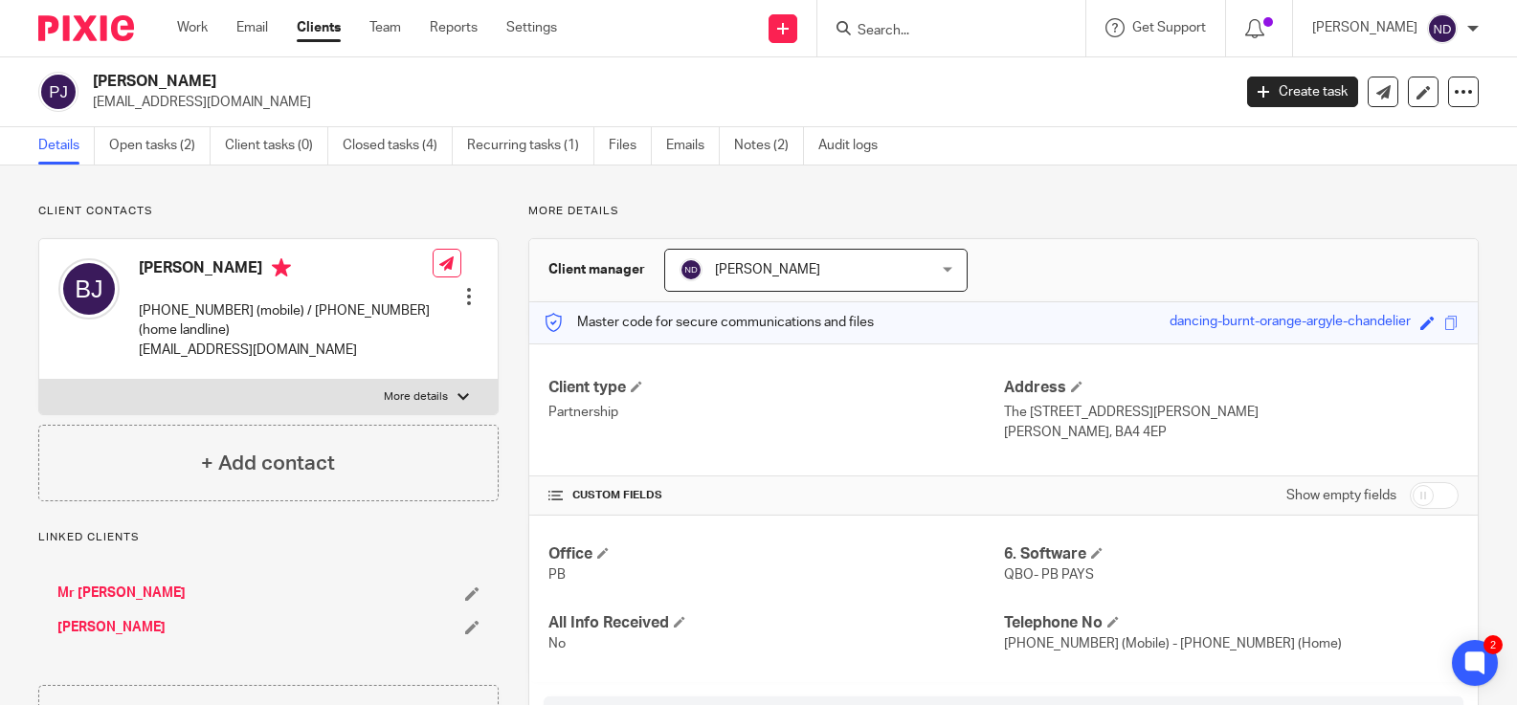
click at [934, 29] on input "Search" at bounding box center [941, 31] width 172 height 17
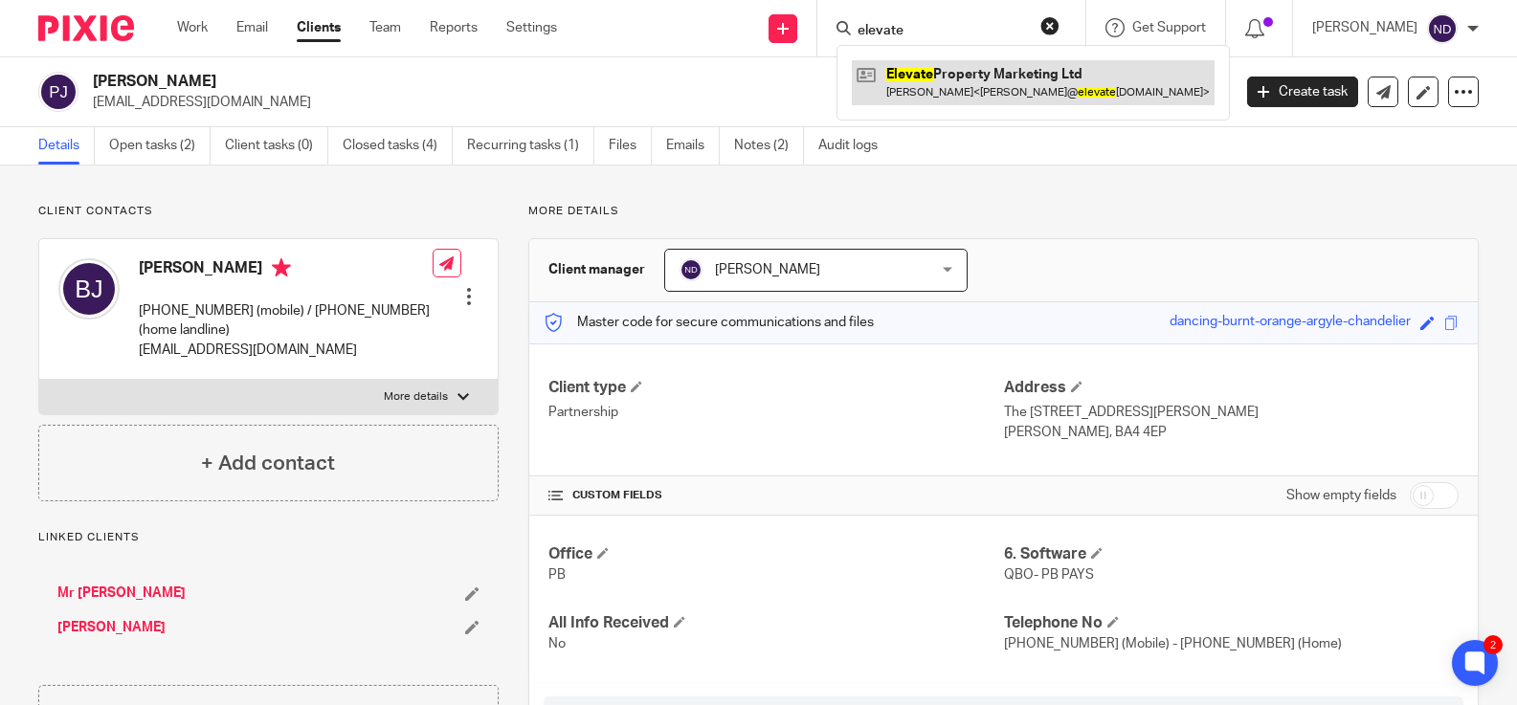
type input "elevate"
click at [934, 85] on link at bounding box center [1033, 82] width 363 height 44
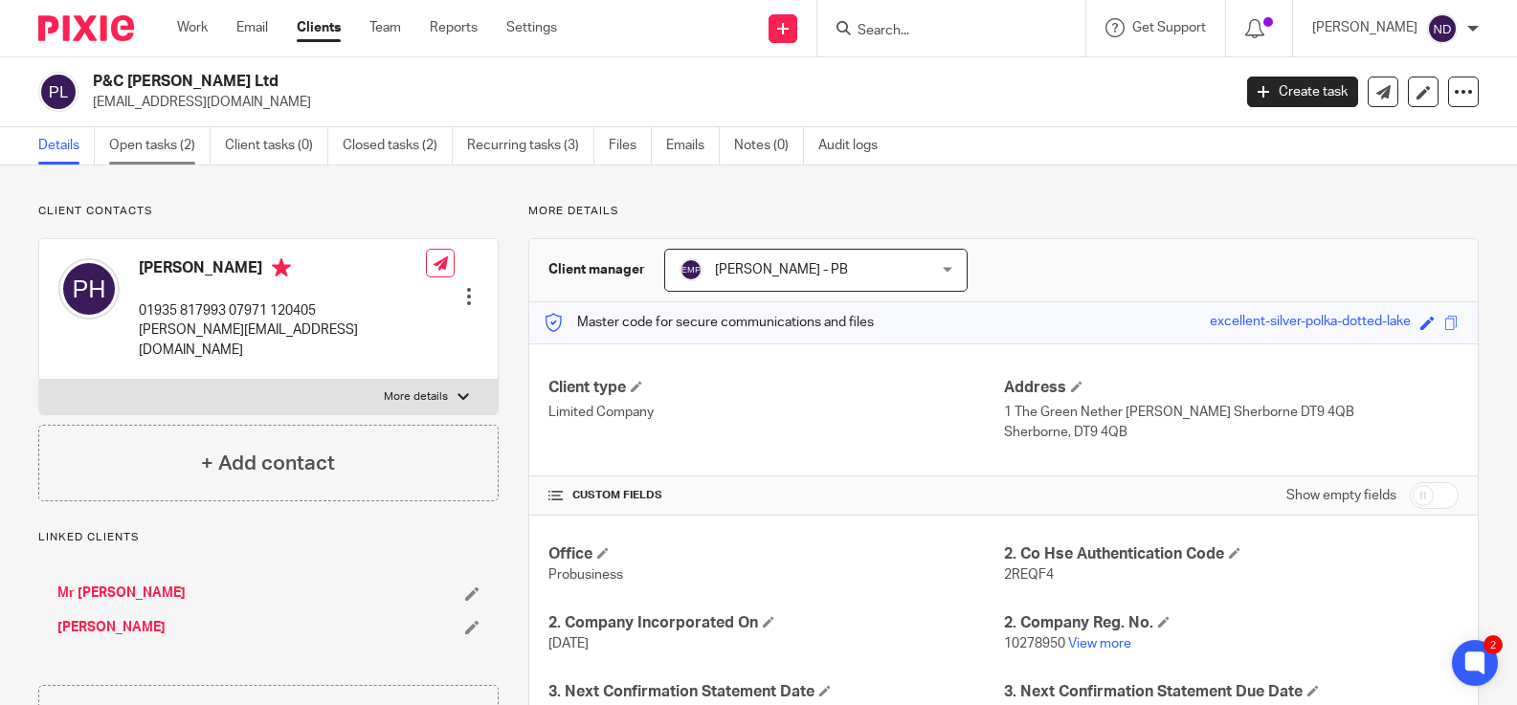
click at [163, 147] on link "Open tasks (2)" at bounding box center [159, 145] width 101 height 37
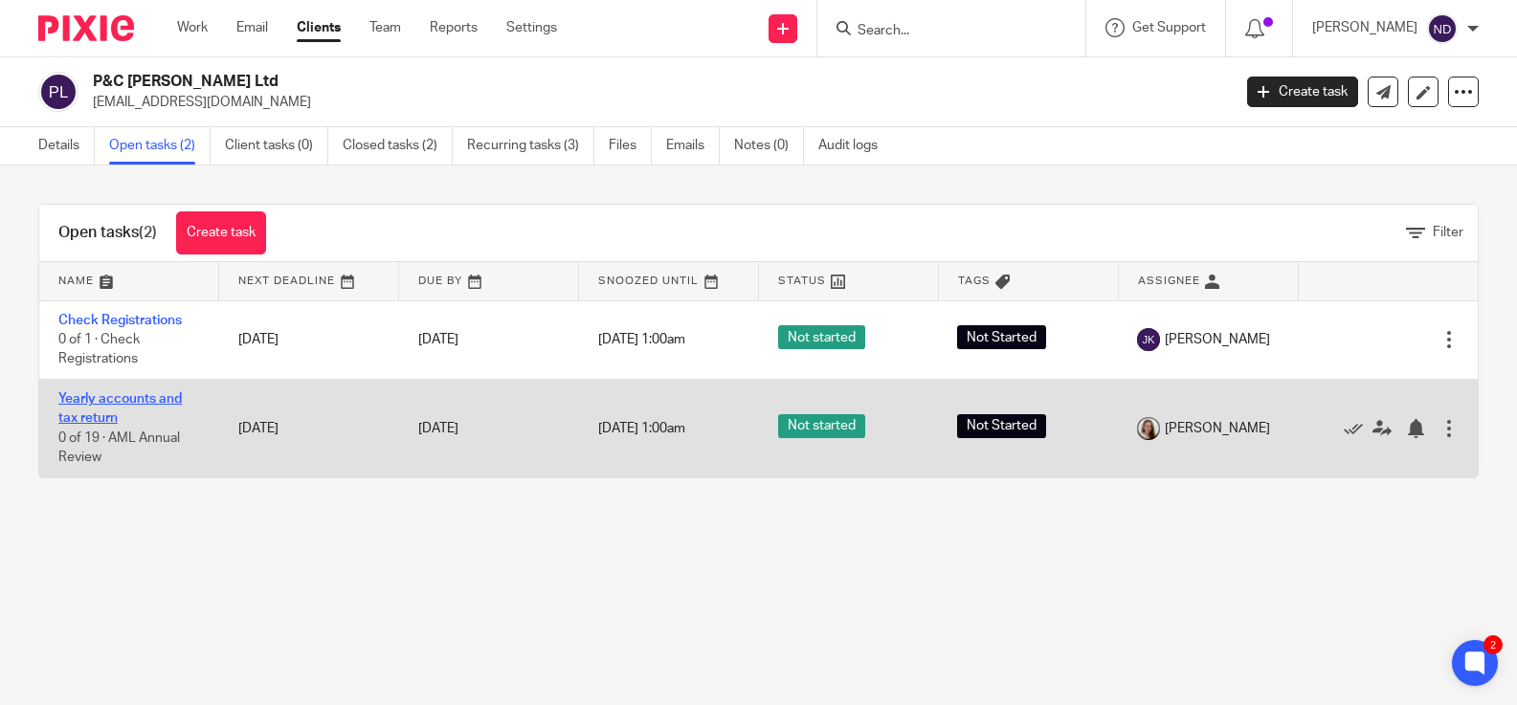
click at [86, 402] on link "Yearly accounts and tax return" at bounding box center [119, 408] width 123 height 33
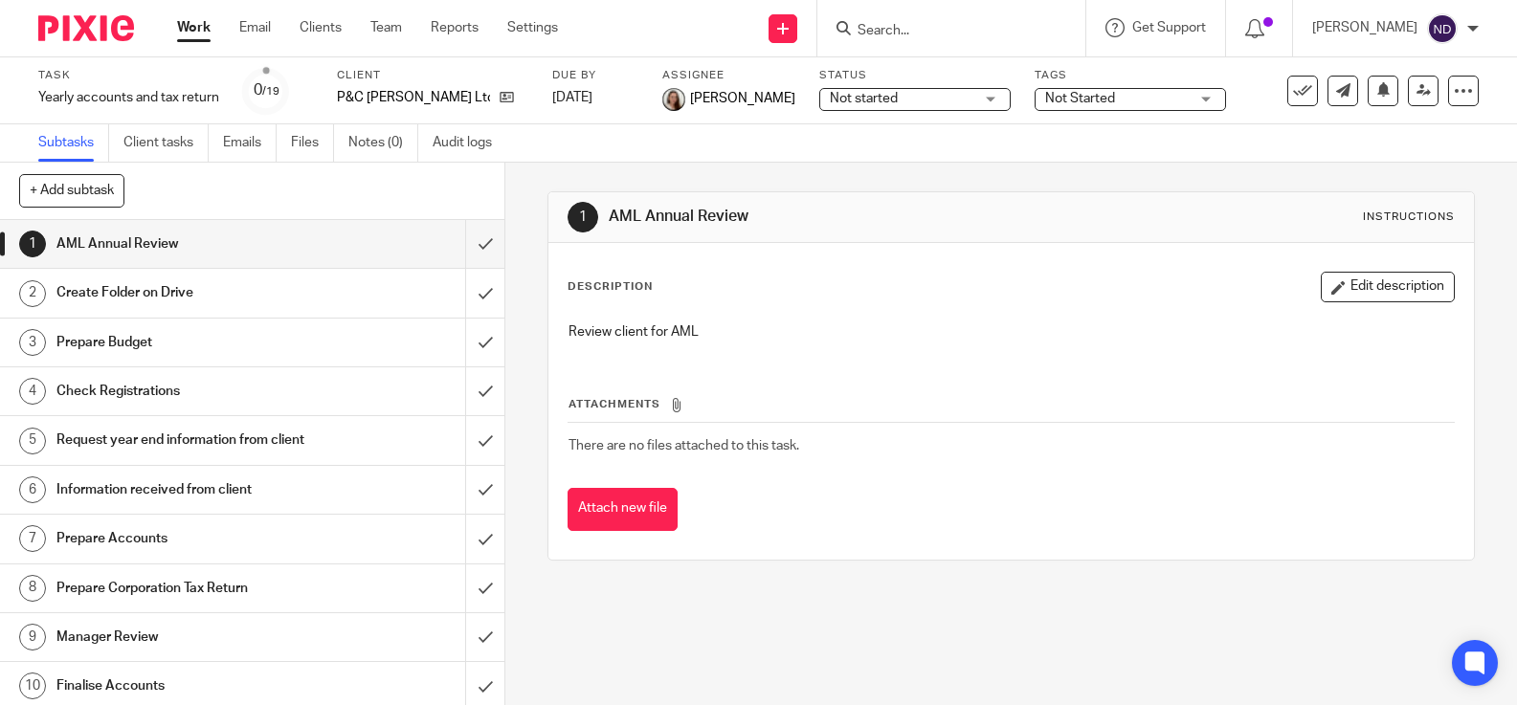
click at [87, 345] on h1 "Prepare Budget" at bounding box center [186, 342] width 260 height 29
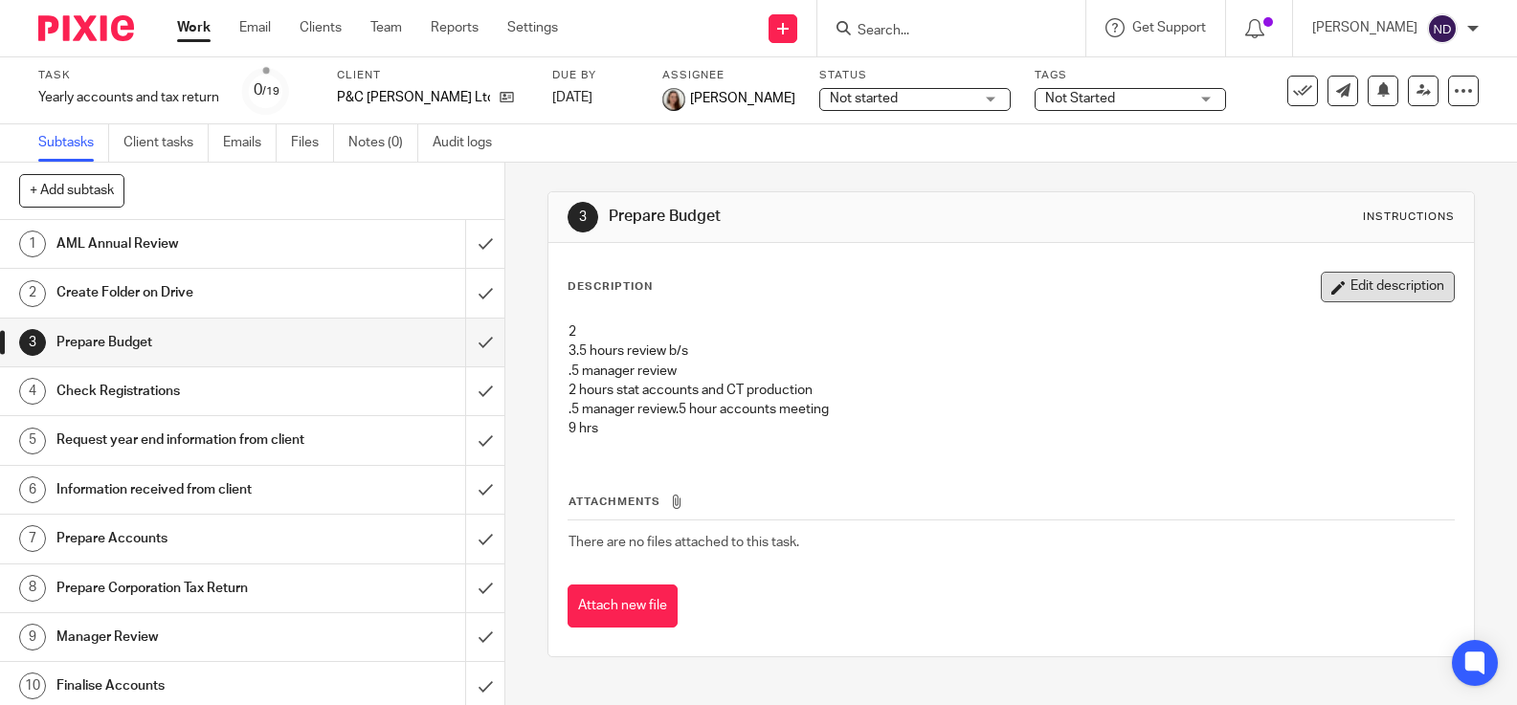
click at [1375, 282] on button "Edit description" at bounding box center [1388, 287] width 134 height 31
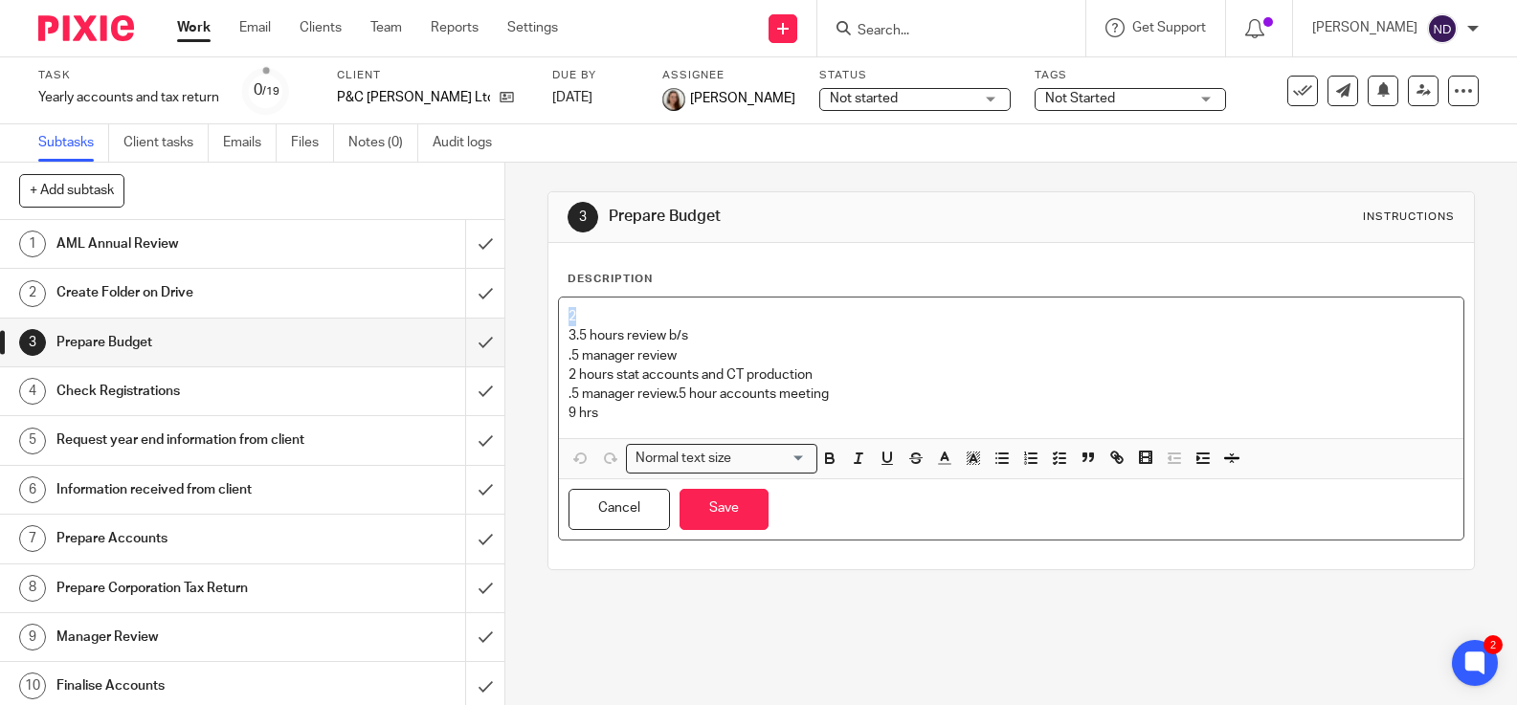
drag, startPoint x: 571, startPoint y: 321, endPoint x: 545, endPoint y: 322, distance: 25.9
click at [544, 322] on div "3 Prepare Budget Instructions Description 2 3.5 hours review b/s .5 manager rev…" at bounding box center [1010, 434] width 1011 height 543
click at [566, 339] on div "3.5 hours review b/s .5 manager review 2 hours stat accounts and CT production …" at bounding box center [1011, 368] width 904 height 141
click at [574, 338] on p "3.5 hours review b/s .5 manager review 2 hours stat accounts and CT production …" at bounding box center [1010, 355] width 885 height 97
drag, startPoint x: 574, startPoint y: 378, endPoint x: 560, endPoint y: 379, distance: 14.4
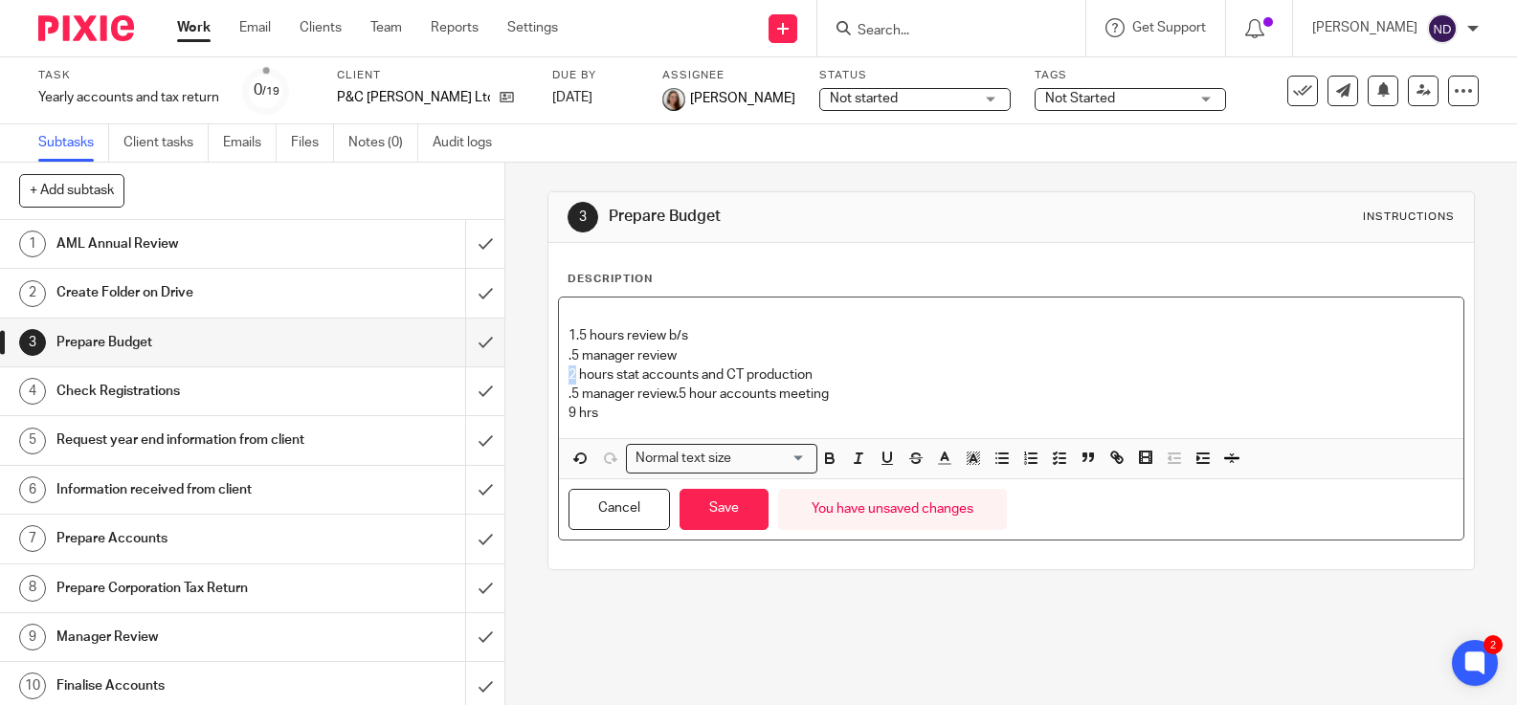
click at [561, 379] on div "1.5 hours review b/s .5 manager review 2 hours stat accounts and CT production …" at bounding box center [1011, 368] width 904 height 141
click at [570, 417] on p "9 hrs" at bounding box center [1010, 413] width 885 height 19
click at [614, 417] on p "4 hrs" at bounding box center [1010, 413] width 885 height 19
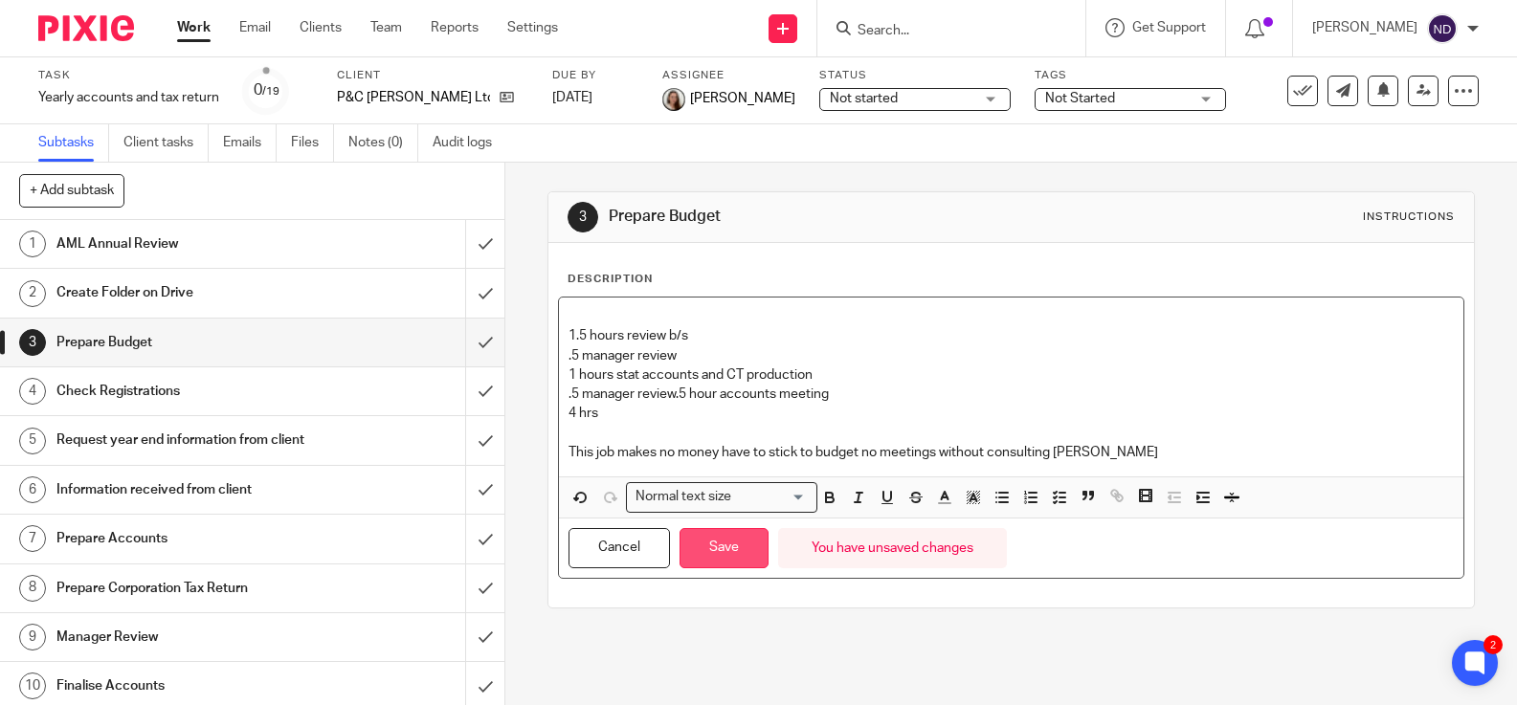
click at [720, 546] on button "Save" at bounding box center [723, 548] width 89 height 41
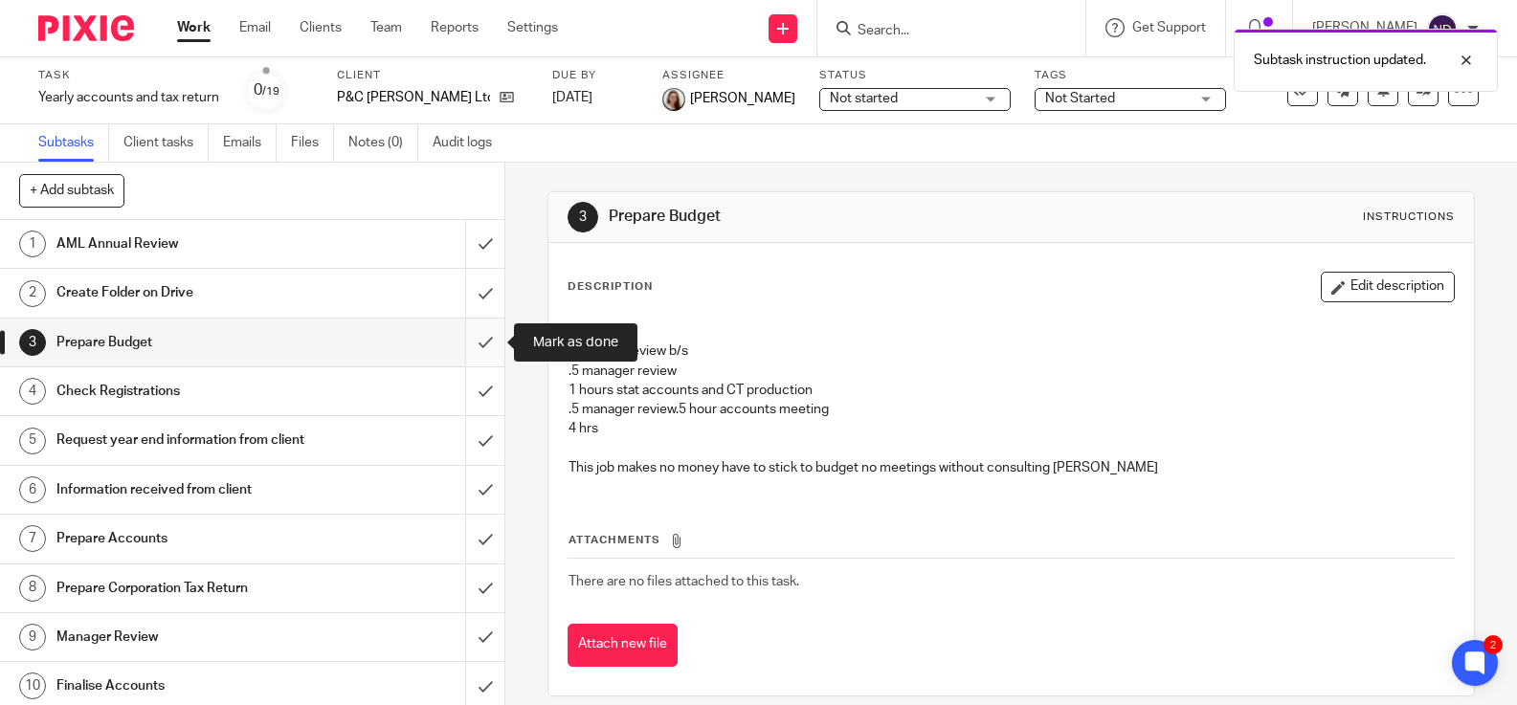
click at [479, 338] on input "submit" at bounding box center [252, 343] width 504 height 48
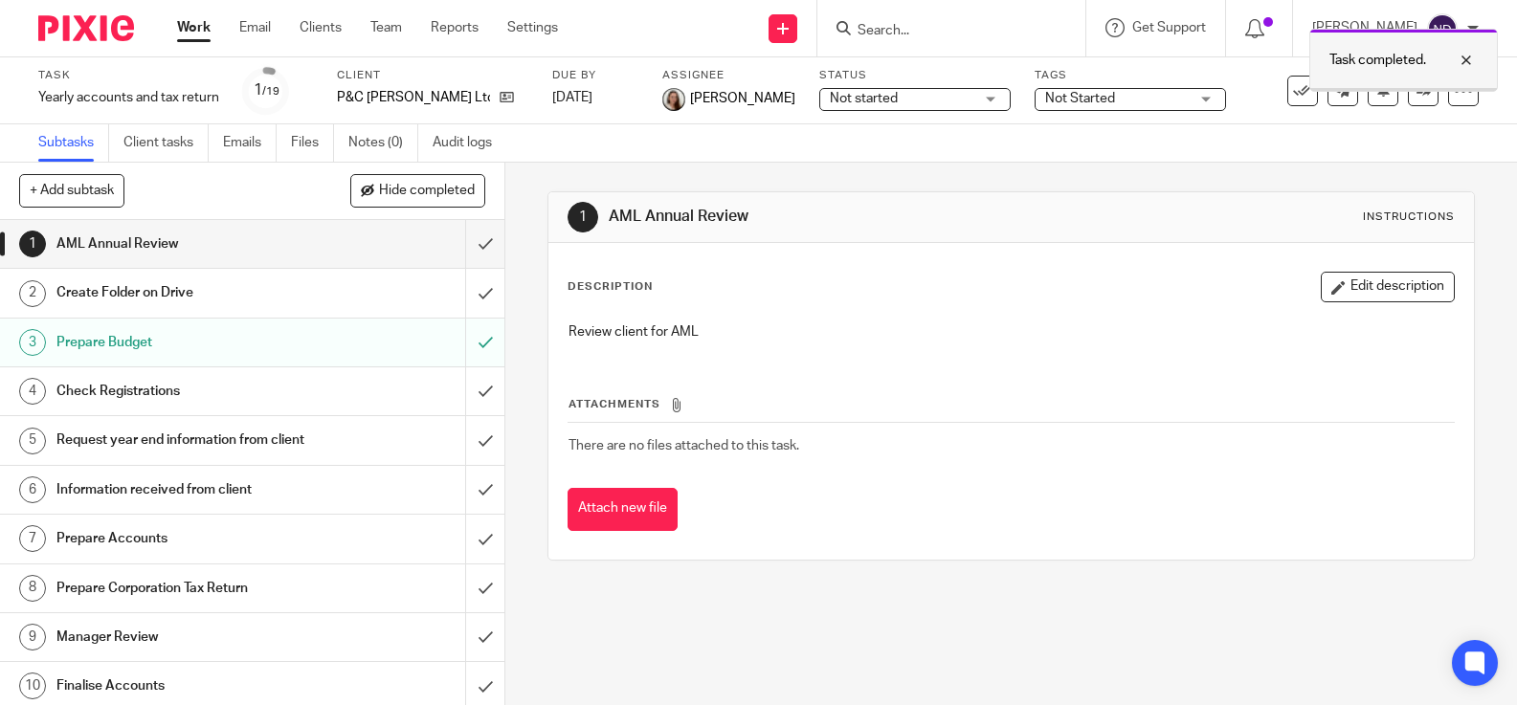
click at [1446, 32] on div "Task completed." at bounding box center [1403, 60] width 189 height 63
click at [1461, 26] on div "[PERSON_NAME]" at bounding box center [1395, 28] width 167 height 31
click at [1378, 135] on span "Logout" at bounding box center [1389, 132] width 43 height 13
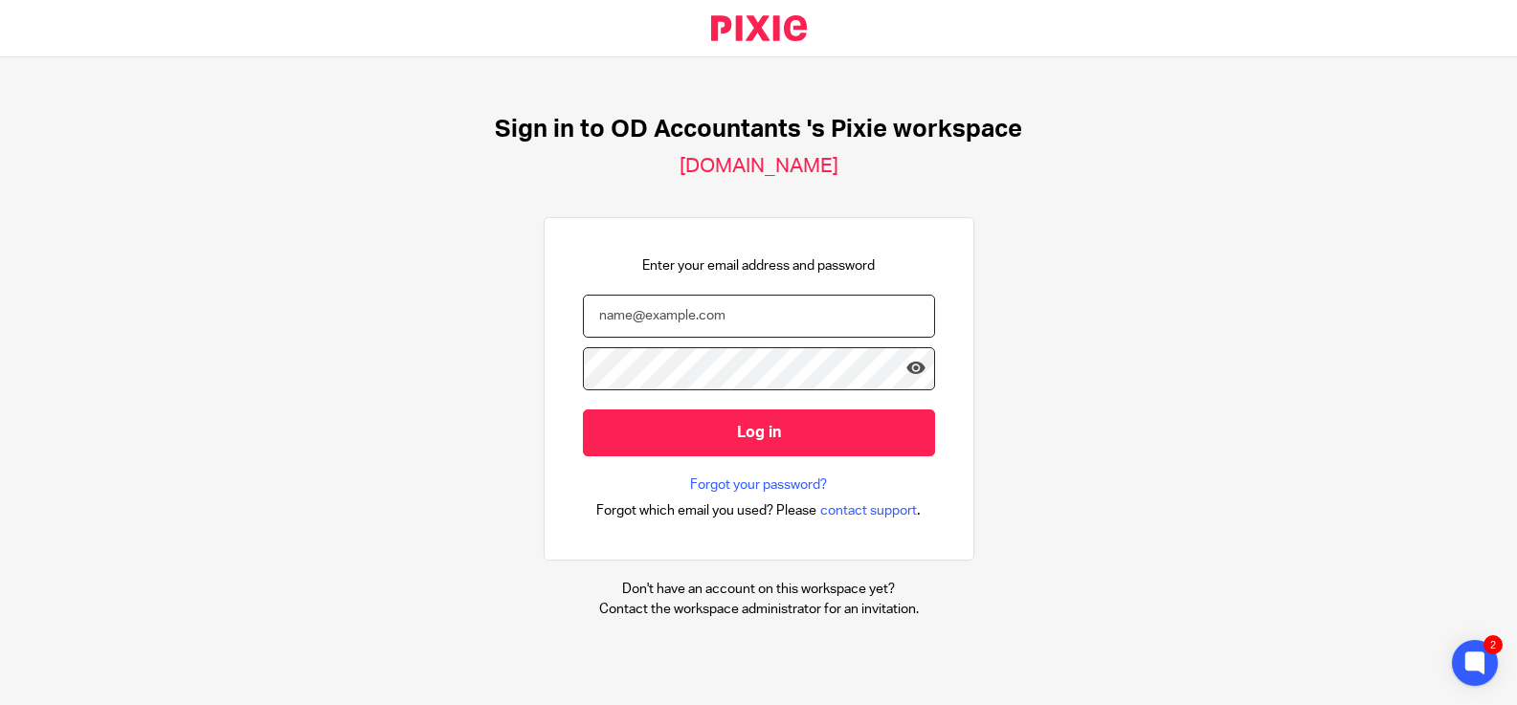
type input "[EMAIL_ADDRESS][DOMAIN_NAME]"
